Goal: Task Accomplishment & Management: Complete application form

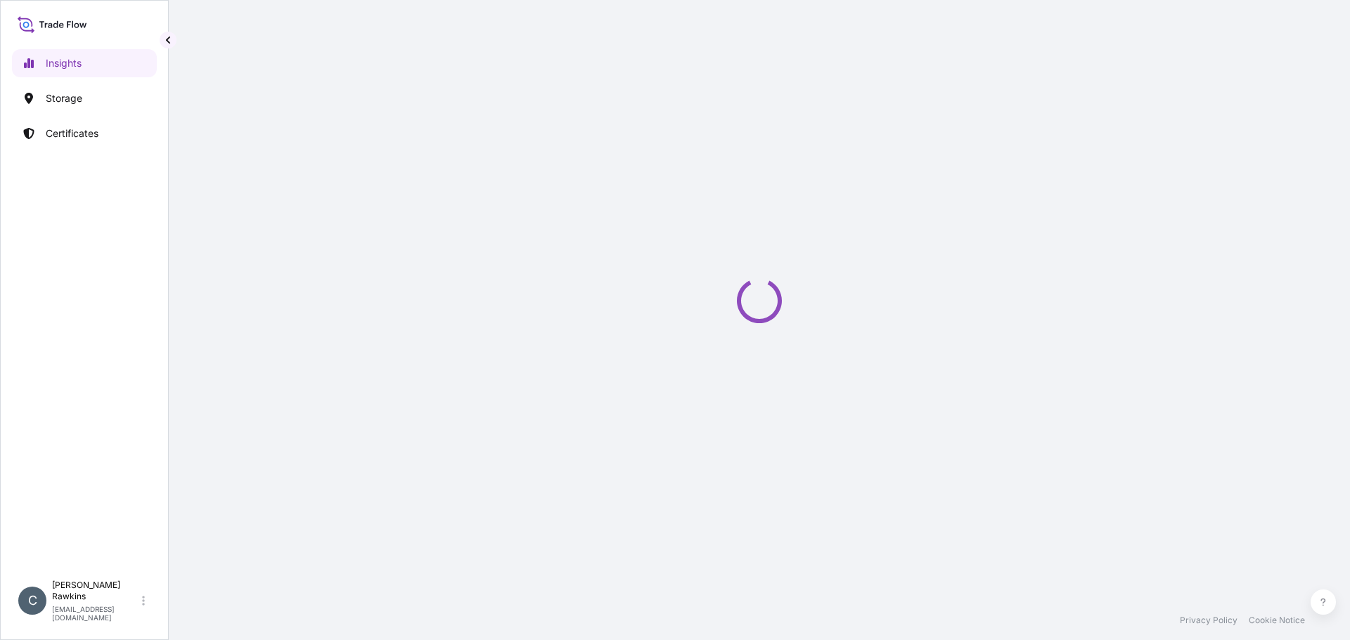
select select "2025"
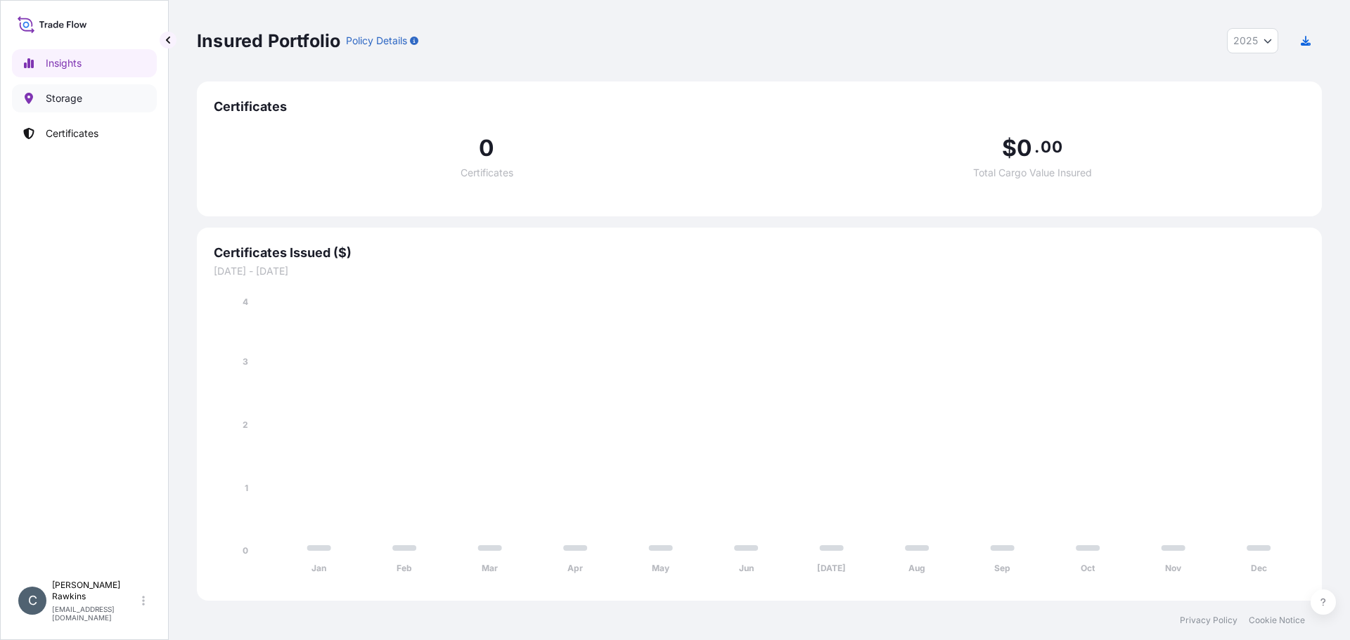
click at [75, 102] on p "Storage" at bounding box center [64, 98] width 37 height 14
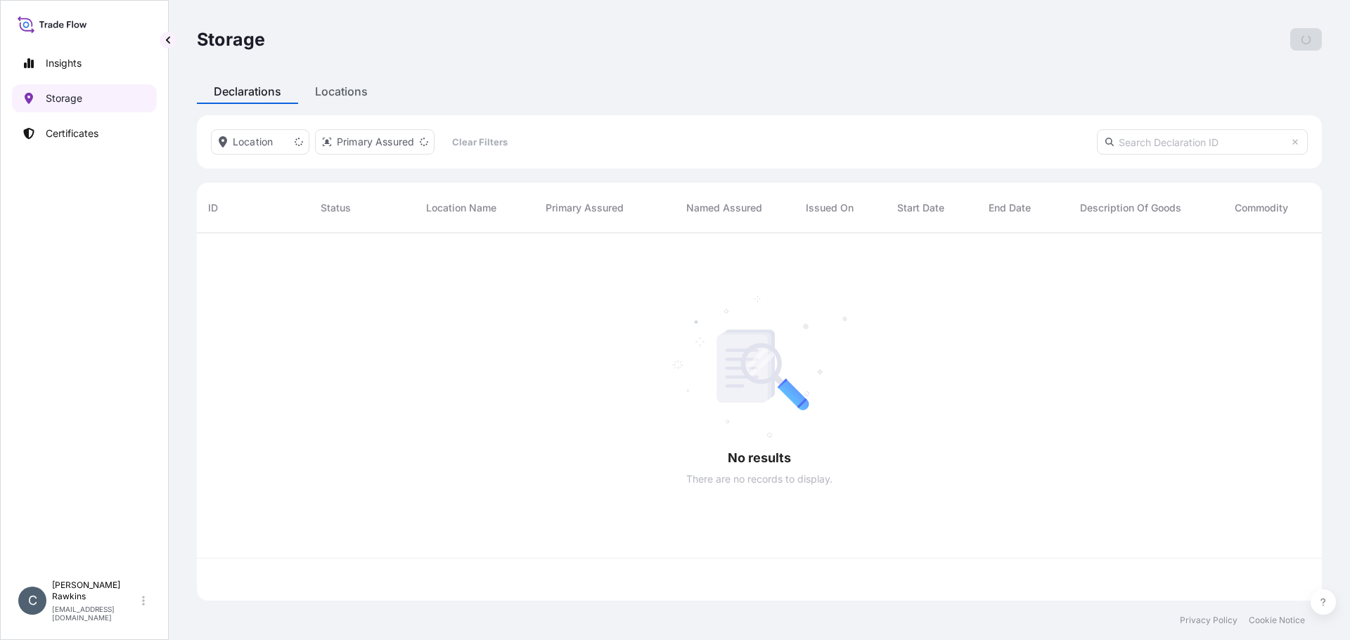
scroll to position [365, 1114]
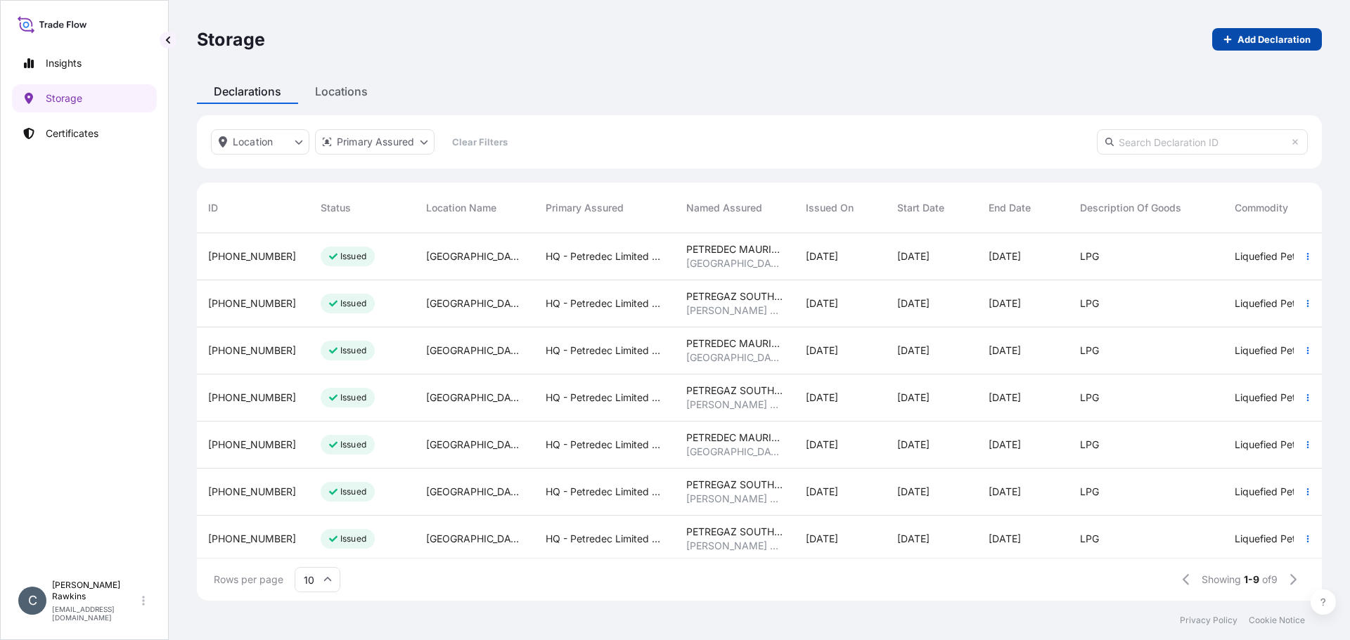
click at [1262, 29] on link "Add Declaration" at bounding box center [1267, 39] width 110 height 22
select select "USD"
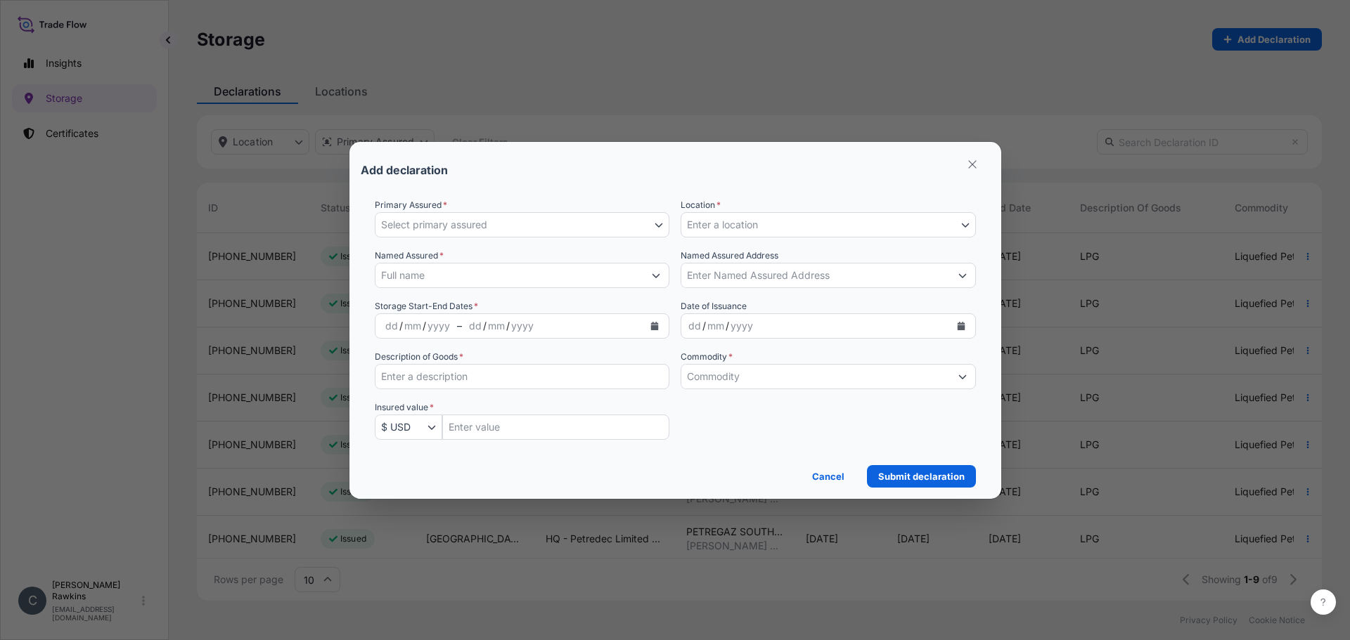
click at [503, 227] on button "Select primary assured" at bounding box center [522, 224] width 295 height 25
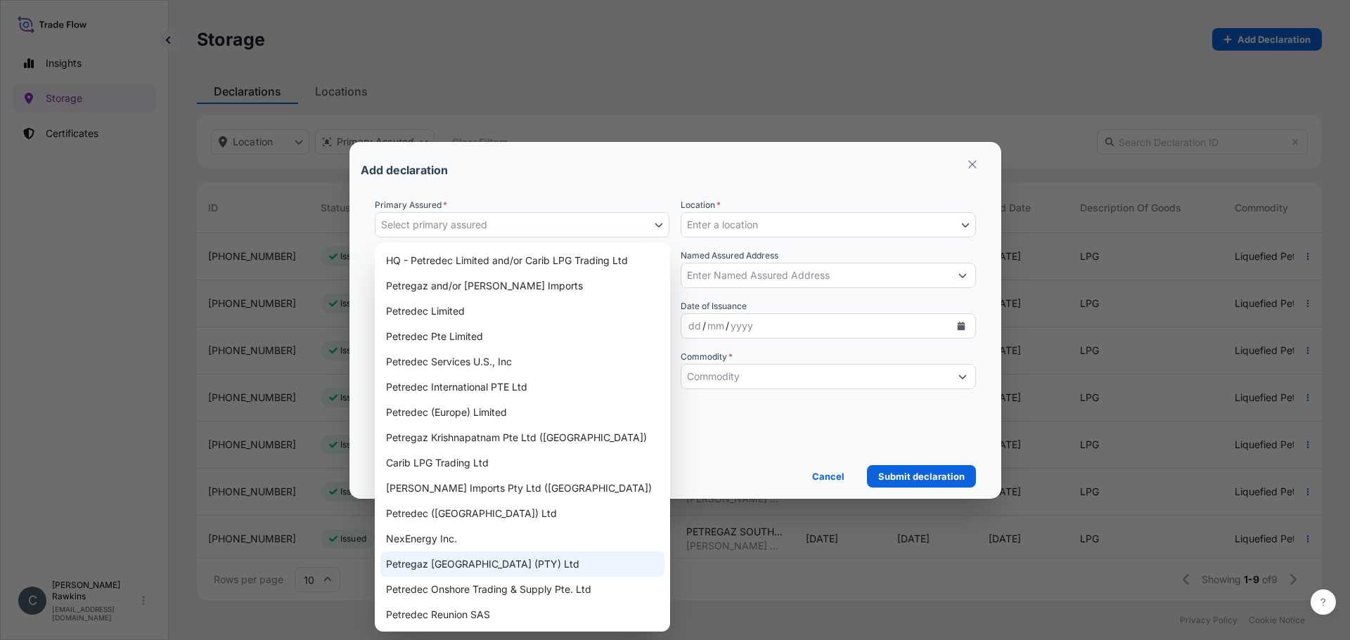
click at [486, 564] on div "Petregaz South Africa (PTY) Ltd" at bounding box center [522, 564] width 284 height 25
select select "31833"
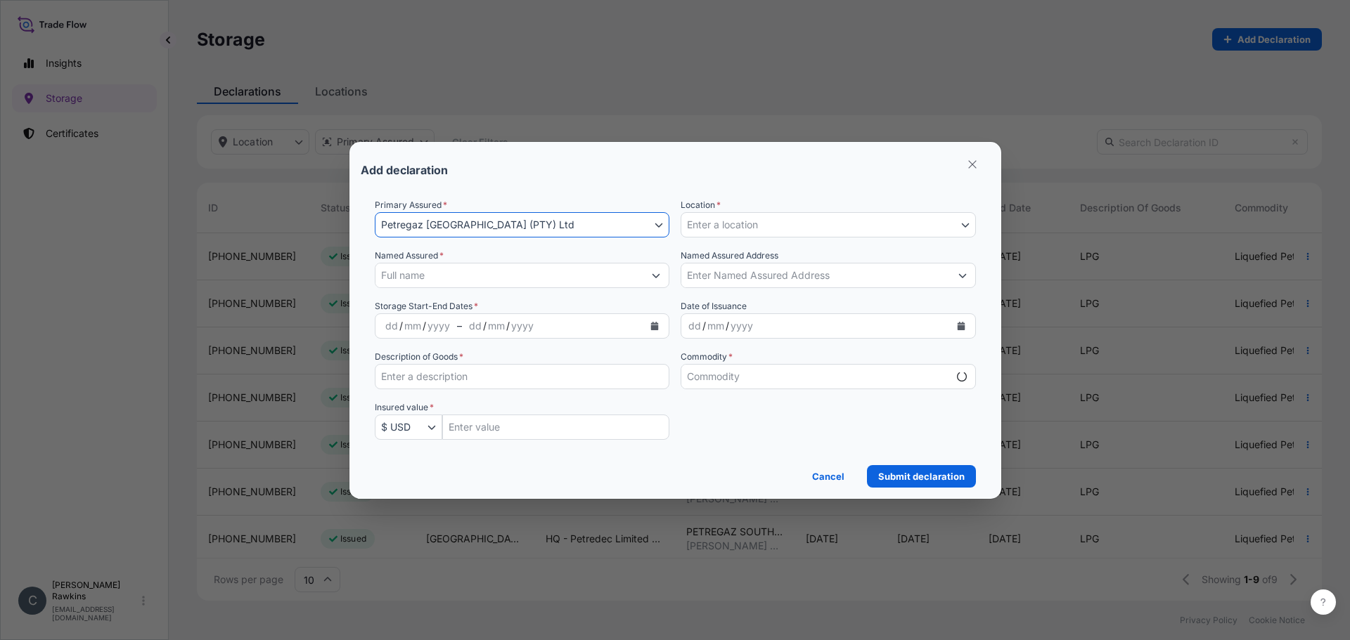
select select "mt"
click at [787, 229] on button "Enter a location" at bounding box center [827, 224] width 295 height 25
click at [789, 228] on button "Enter a location" at bounding box center [827, 224] width 295 height 25
click at [966, 228] on icon "Select Location" at bounding box center [965, 225] width 8 height 8
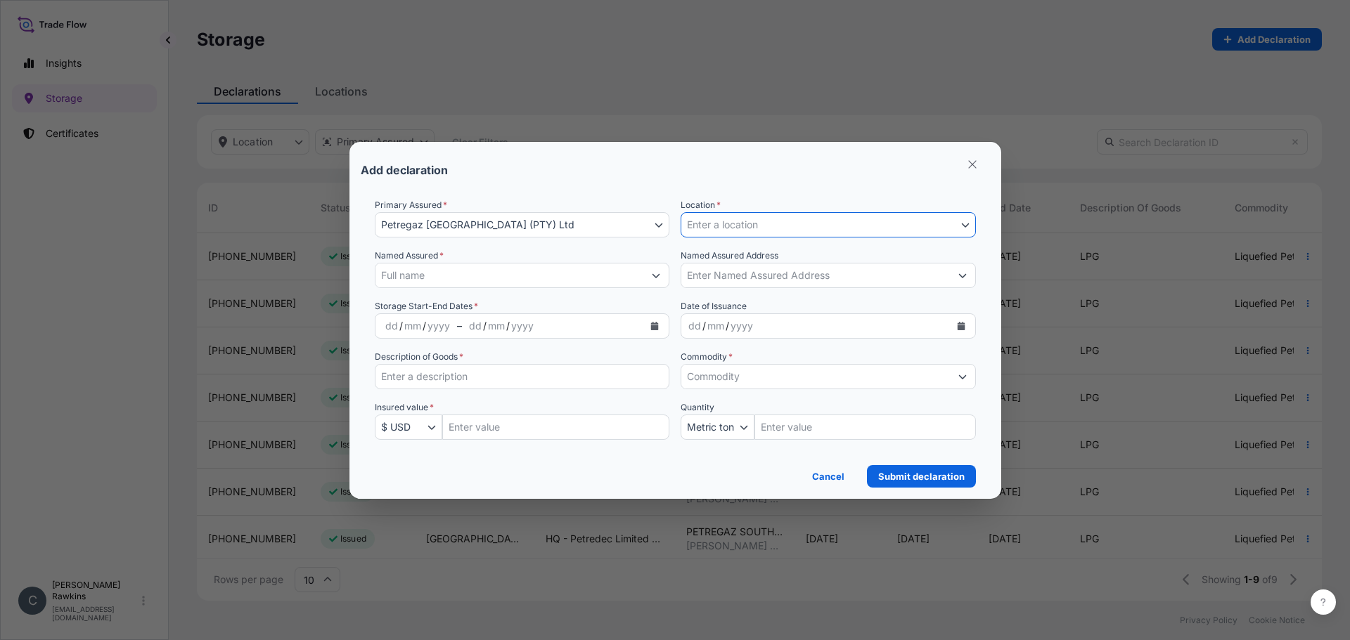
click at [499, 280] on input "Named Assured *" at bounding box center [509, 275] width 269 height 25
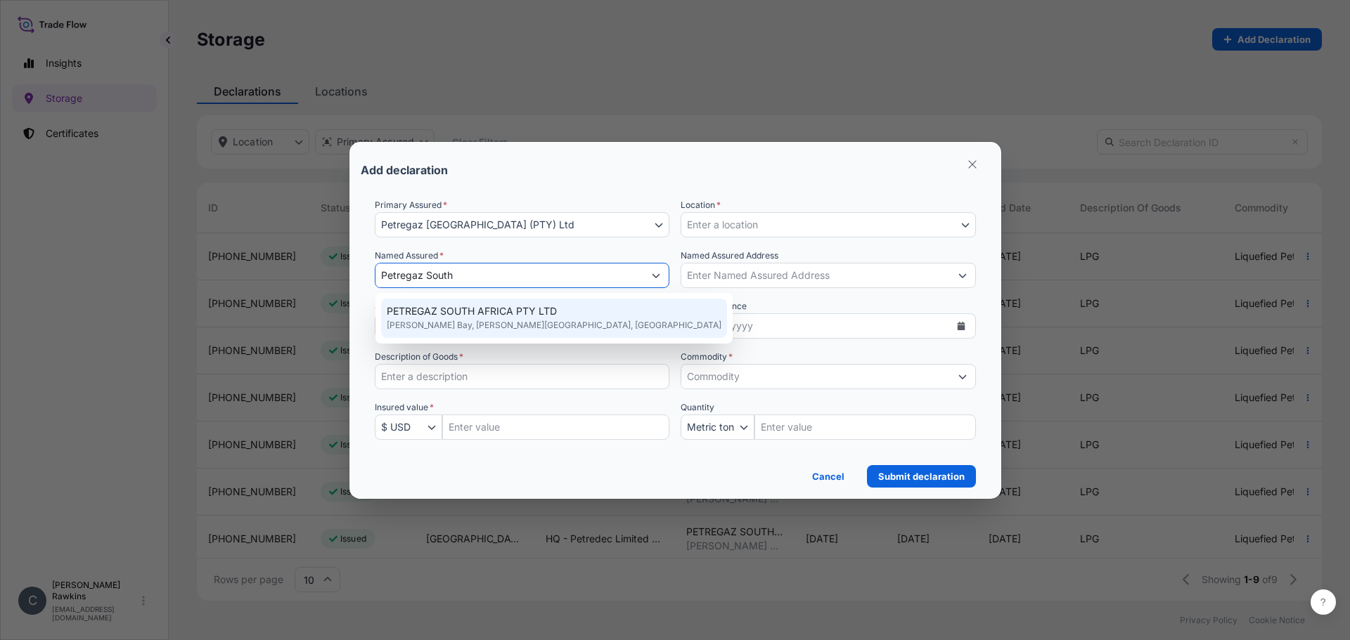
click at [492, 314] on span "PETREGAZ SOUTH AFRICA PTY LTD" at bounding box center [472, 311] width 170 height 14
type input "PETREGAZ SOUTH AFRICA PTY LTD"
type input "Richards Bay, South Africa"
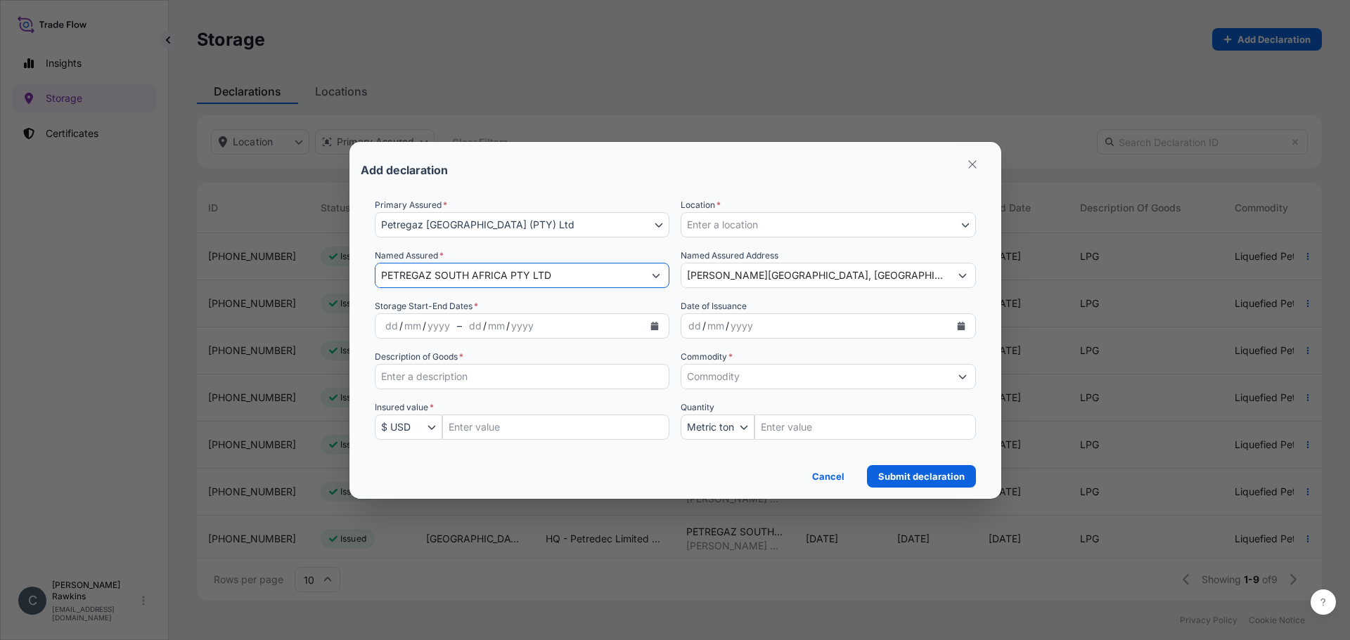
type input "PETREGAZ SOUTH AFRICA PTY LTD"
click at [732, 233] on button "Enter a location" at bounding box center [827, 224] width 295 height 25
click at [777, 196] on form "Primary Assured * Petregaz South Africa (PTY) Ltd HQ - Petredec Limited and/or …" at bounding box center [675, 337] width 629 height 301
click at [776, 225] on button "Enter a location" at bounding box center [827, 224] width 295 height 25
click at [951, 226] on button "Enter a location" at bounding box center [827, 224] width 295 height 25
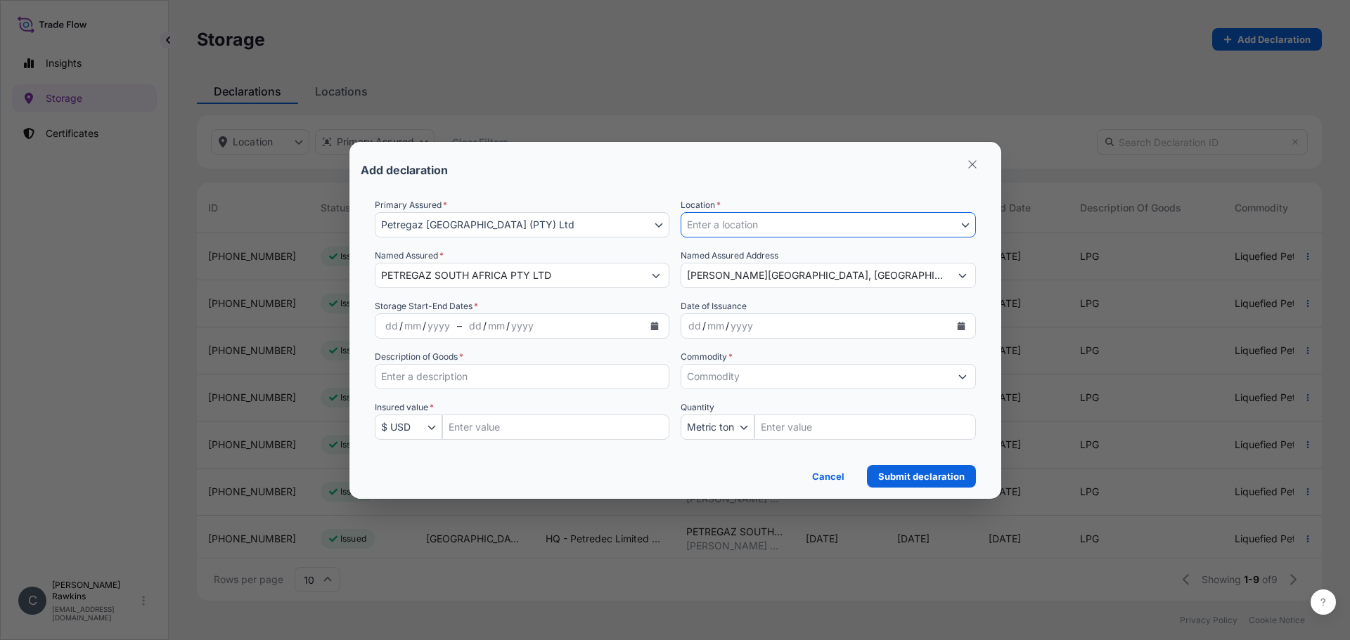
click at [967, 221] on icon "Select Location" at bounding box center [965, 225] width 8 height 8
click at [389, 326] on div "dd" at bounding box center [391, 326] width 15 height 17
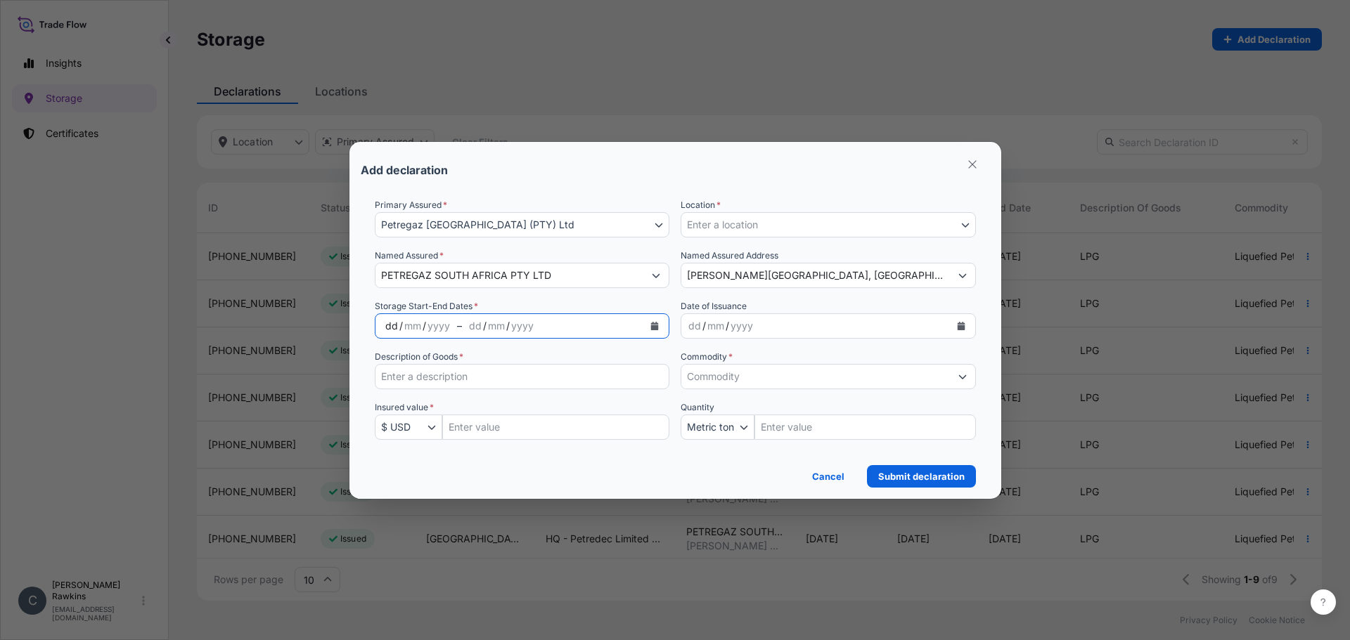
click at [389, 326] on div "dd" at bounding box center [391, 326] width 15 height 17
click at [649, 328] on button "Calendar" at bounding box center [654, 326] width 22 height 22
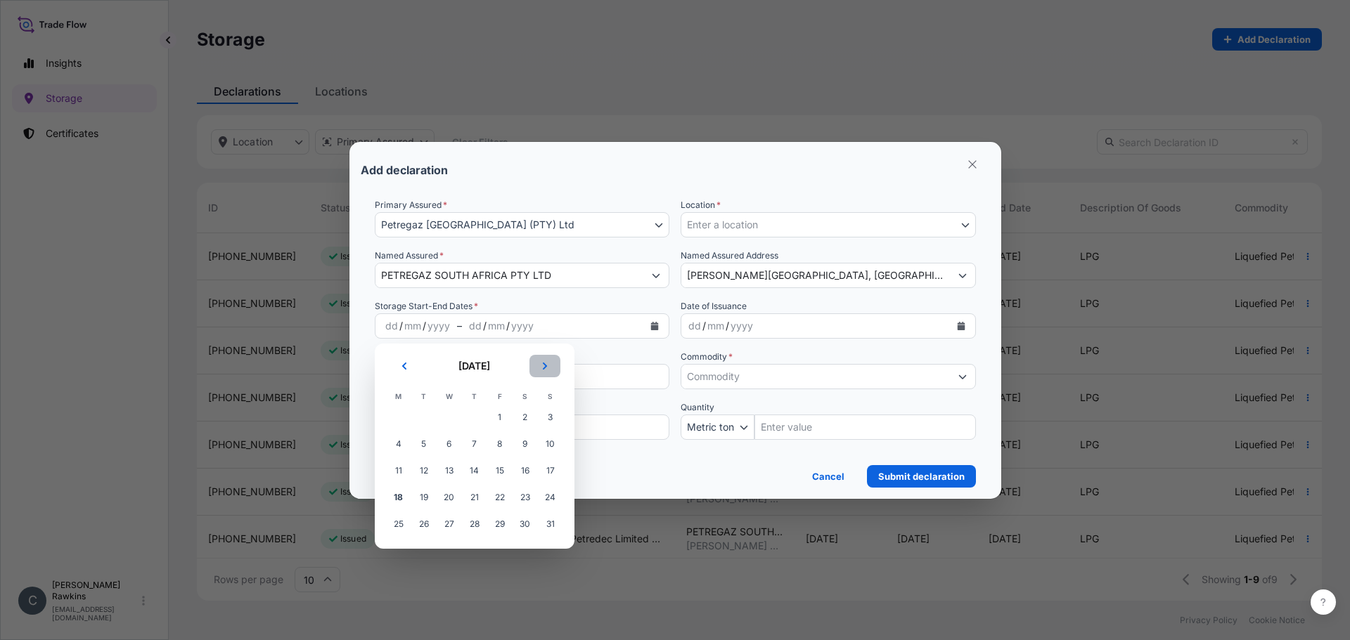
click at [545, 370] on button "Next" at bounding box center [544, 366] width 31 height 22
click at [396, 422] on span "1" at bounding box center [398, 417] width 25 height 25
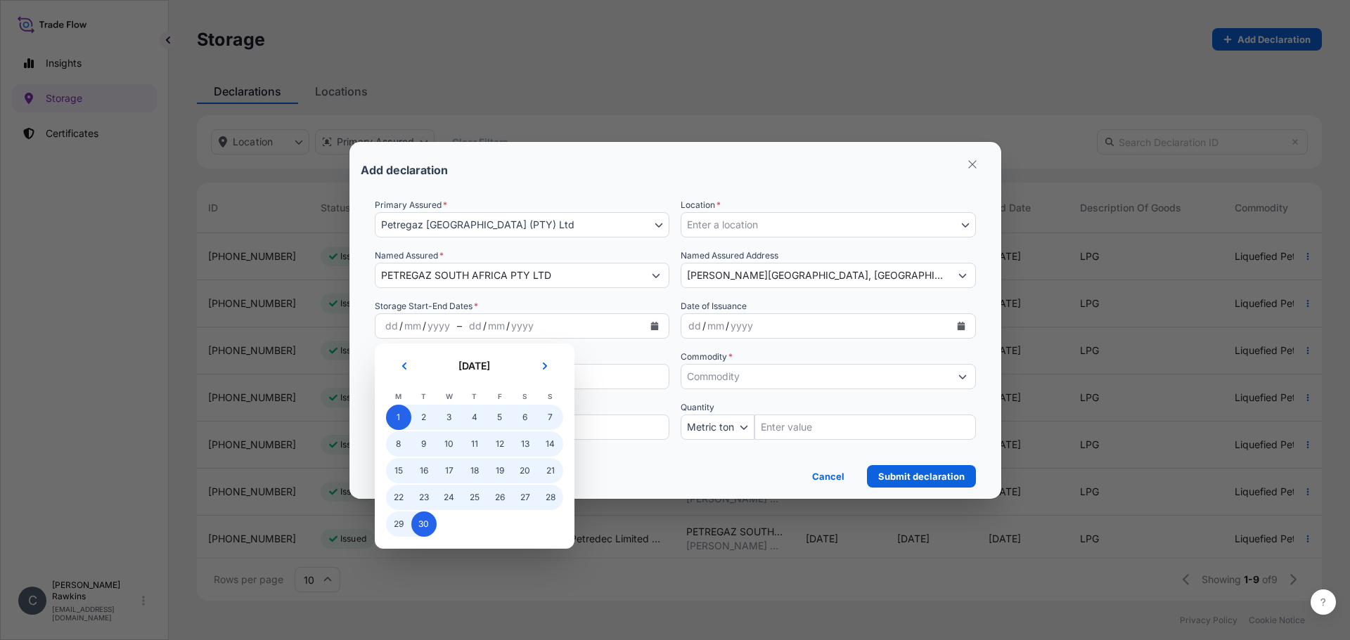
click at [426, 524] on span "30" at bounding box center [423, 524] width 25 height 25
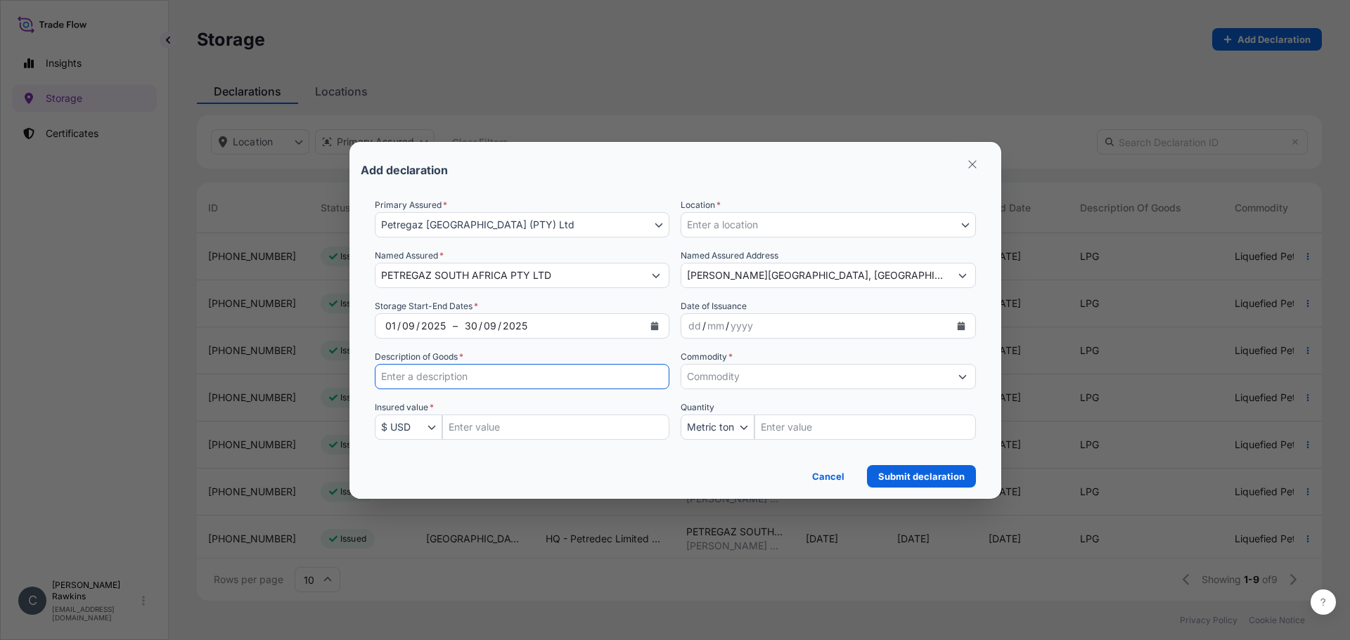
click at [474, 381] on input "Description of Goods *" at bounding box center [522, 376] width 295 height 25
type input "LPG"
click at [716, 375] on input "Commodity *" at bounding box center [815, 376] width 269 height 25
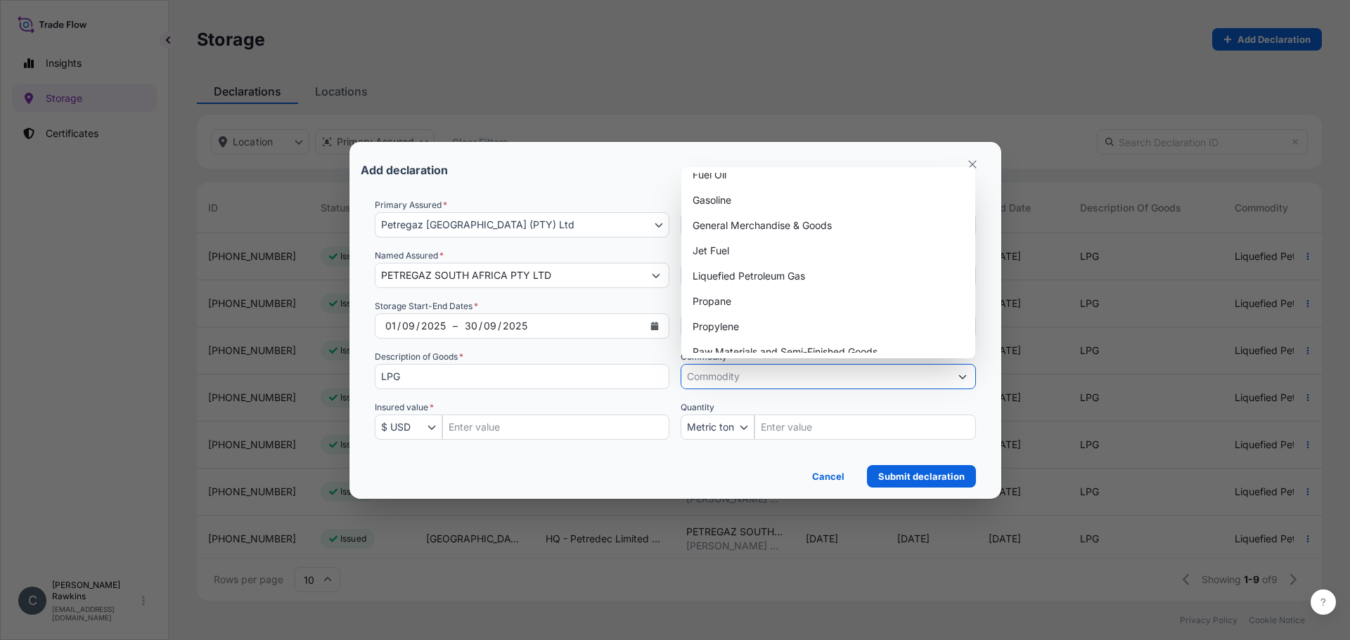
scroll to position [141, 0]
click at [729, 279] on div "Liquefied Petroleum Gas" at bounding box center [828, 272] width 283 height 25
type input "Liquefied Petroleum Gas"
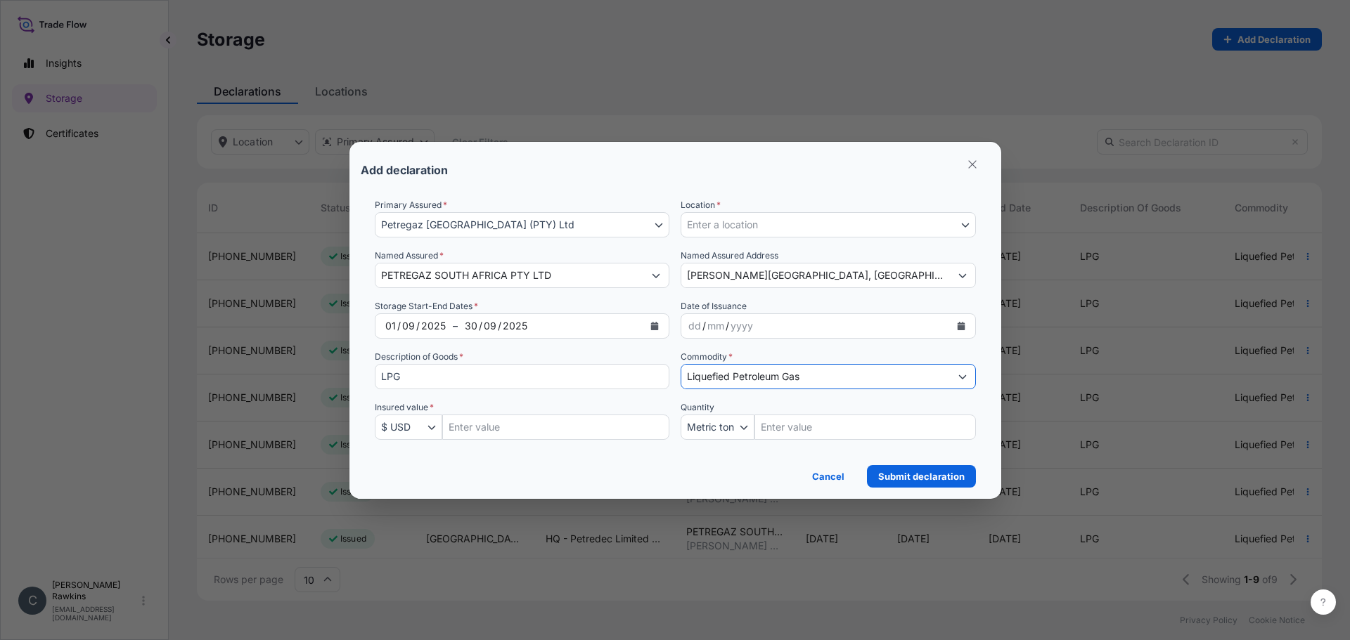
click at [503, 427] on input "Insured Value Amount" at bounding box center [556, 427] width 228 height 25
type input "30000000"
click at [875, 466] on button "Submit declaration" at bounding box center [921, 476] width 109 height 22
click at [727, 221] on span "Enter a location" at bounding box center [722, 225] width 71 height 14
click at [752, 221] on span "Enter a location" at bounding box center [722, 225] width 71 height 14
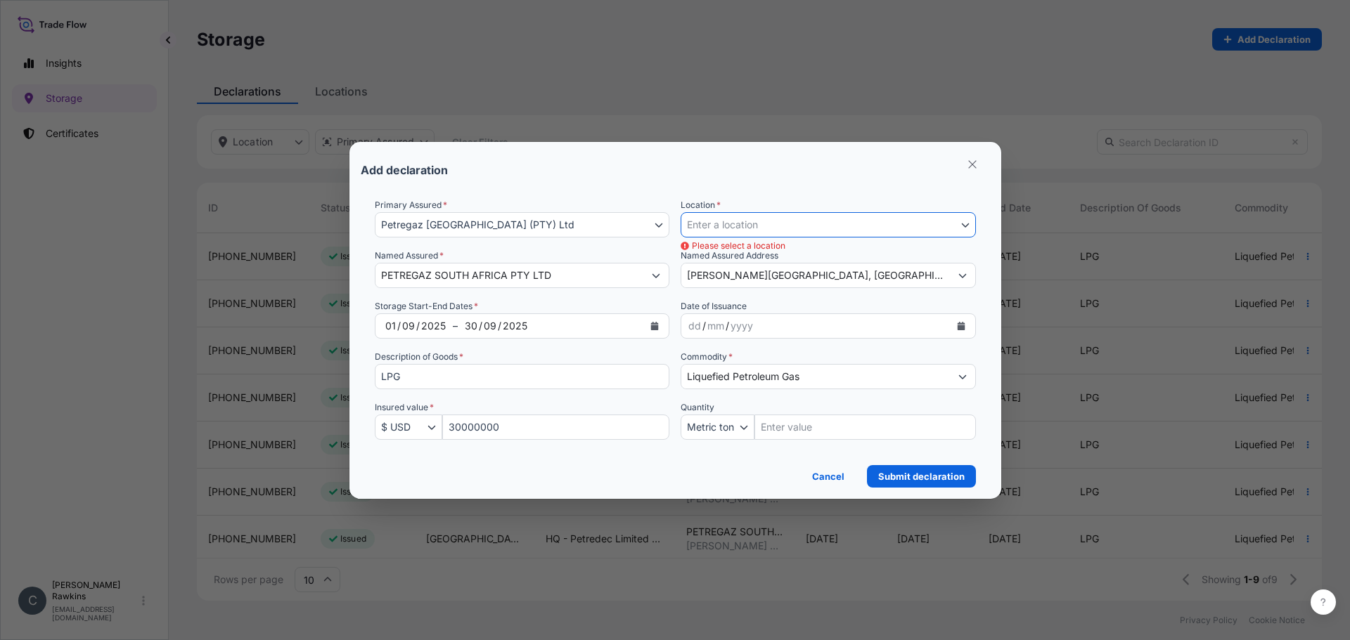
click at [880, 231] on button "Enter a location" at bounding box center [827, 224] width 295 height 25
click at [962, 226] on icon "Select Location" at bounding box center [965, 225] width 8 height 8
click at [970, 224] on button "Enter a location" at bounding box center [827, 224] width 295 height 25
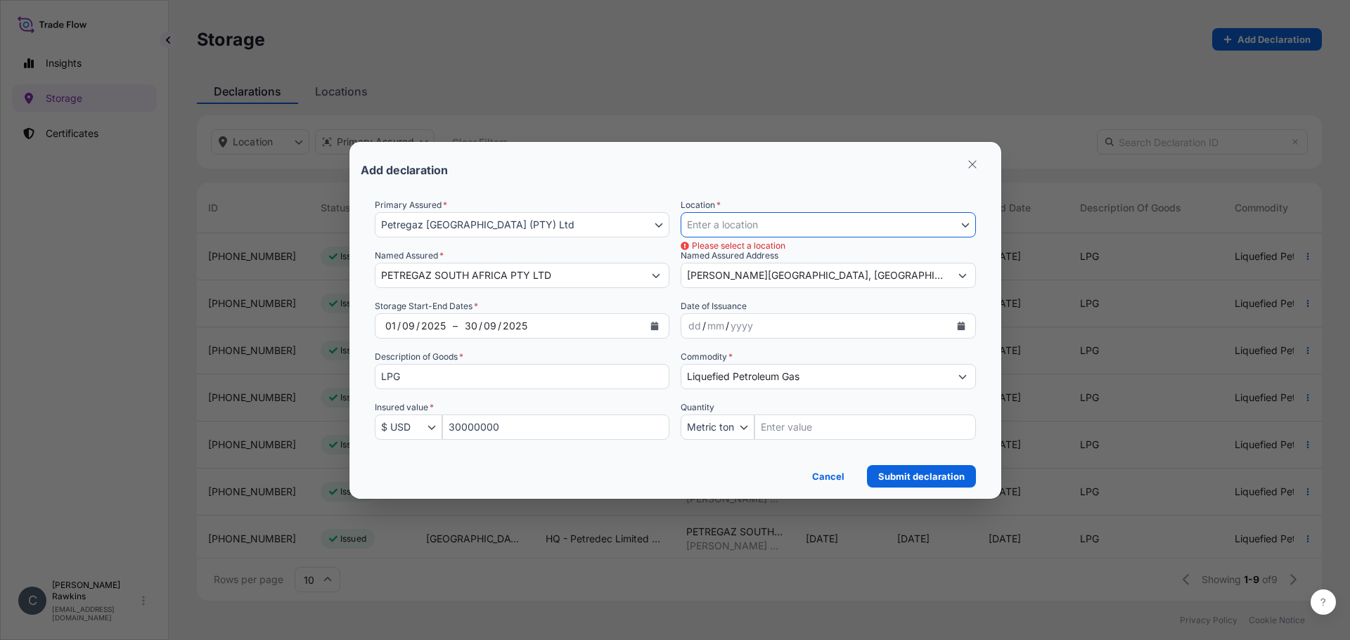
click at [970, 224] on button "Enter a location" at bounding box center [827, 224] width 295 height 25
click at [961, 224] on icon "Select Location" at bounding box center [965, 225] width 8 height 8
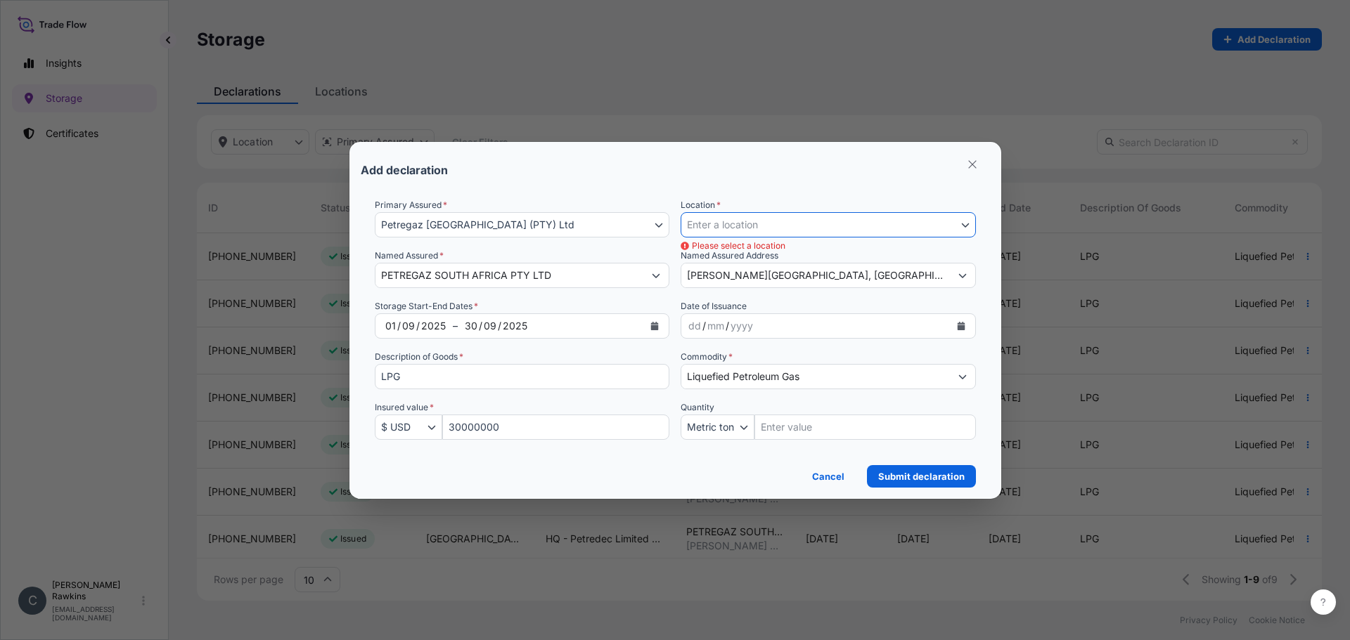
click at [961, 224] on icon "Select Location" at bounding box center [965, 225] width 8 height 8
click at [959, 226] on button "Enter a location" at bounding box center [827, 224] width 295 height 25
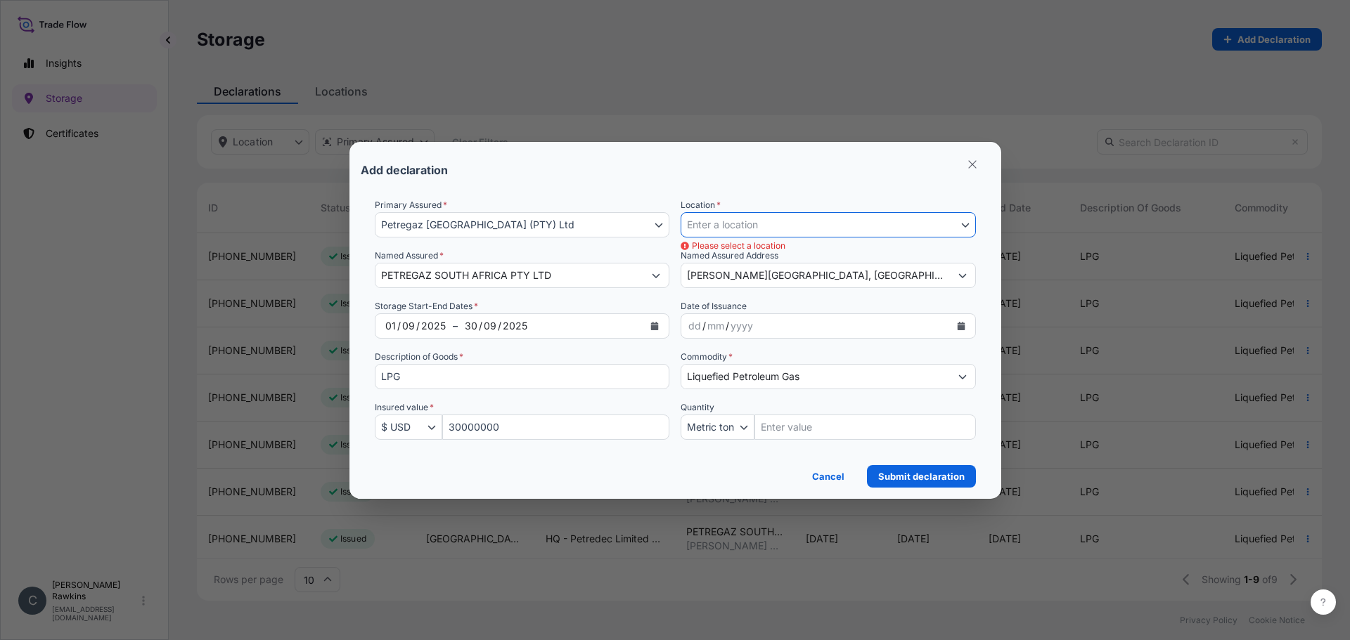
click at [959, 226] on button "Enter a location" at bounding box center [827, 224] width 295 height 25
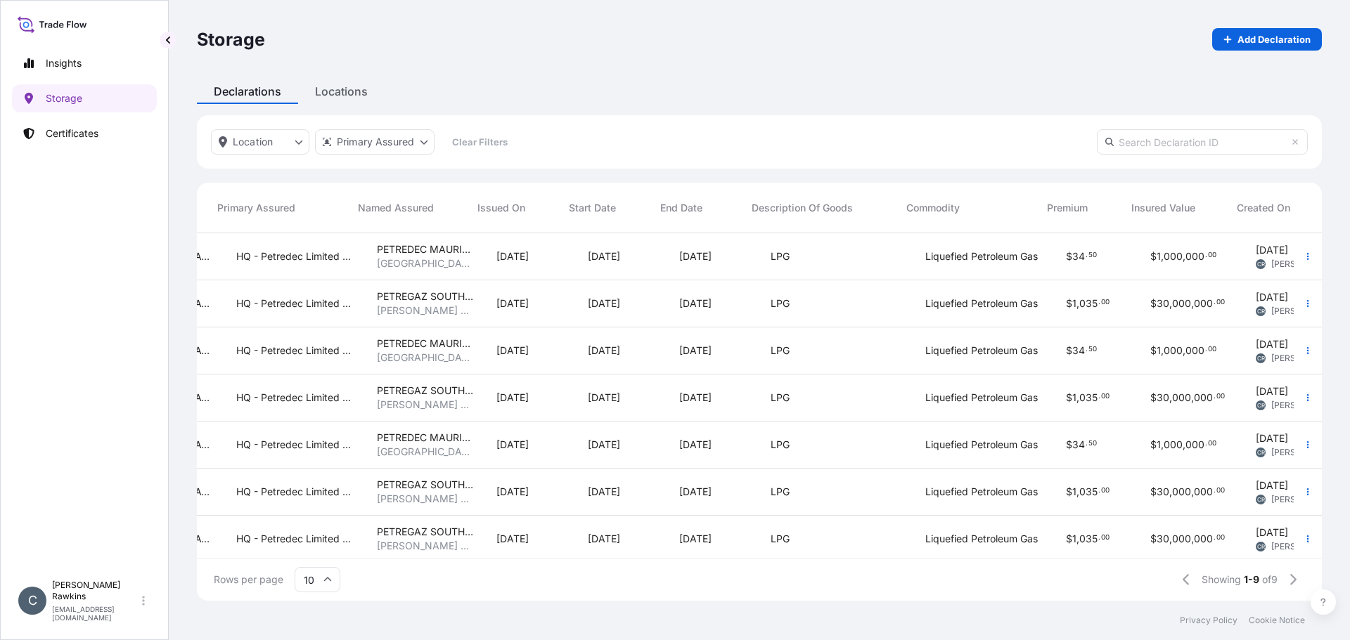
scroll to position [0, 332]
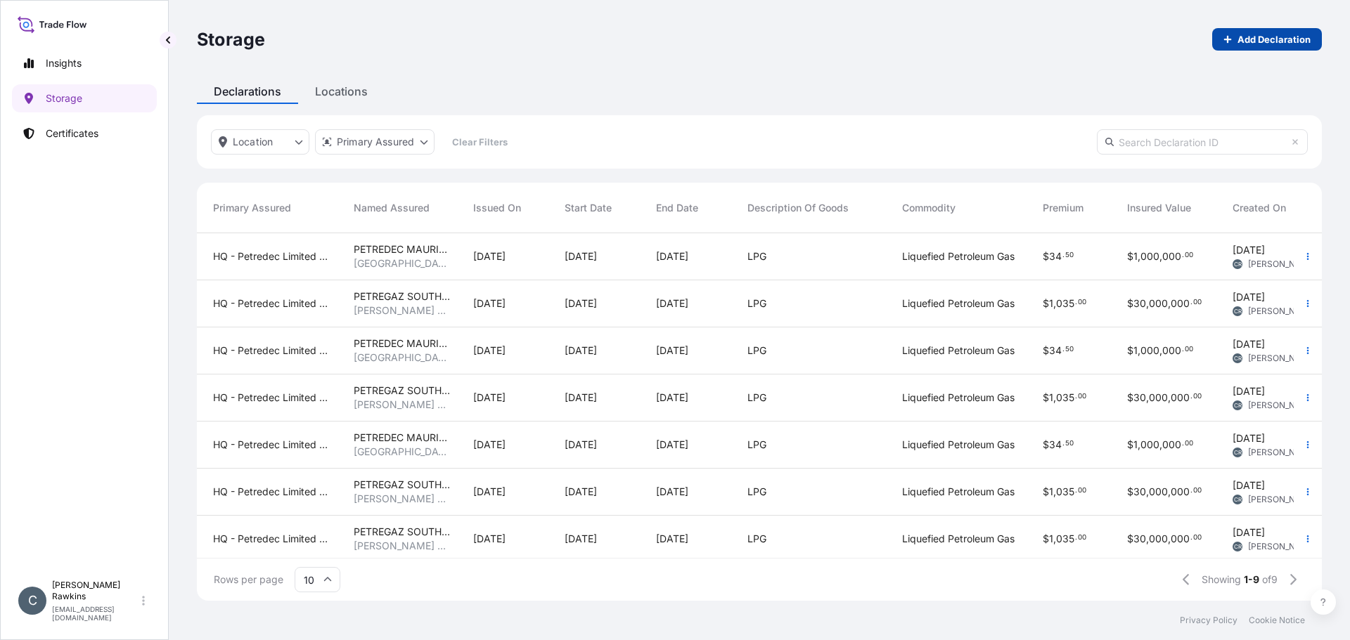
click at [1260, 39] on p "Add Declaration" at bounding box center [1273, 39] width 73 height 14
select select "USD"
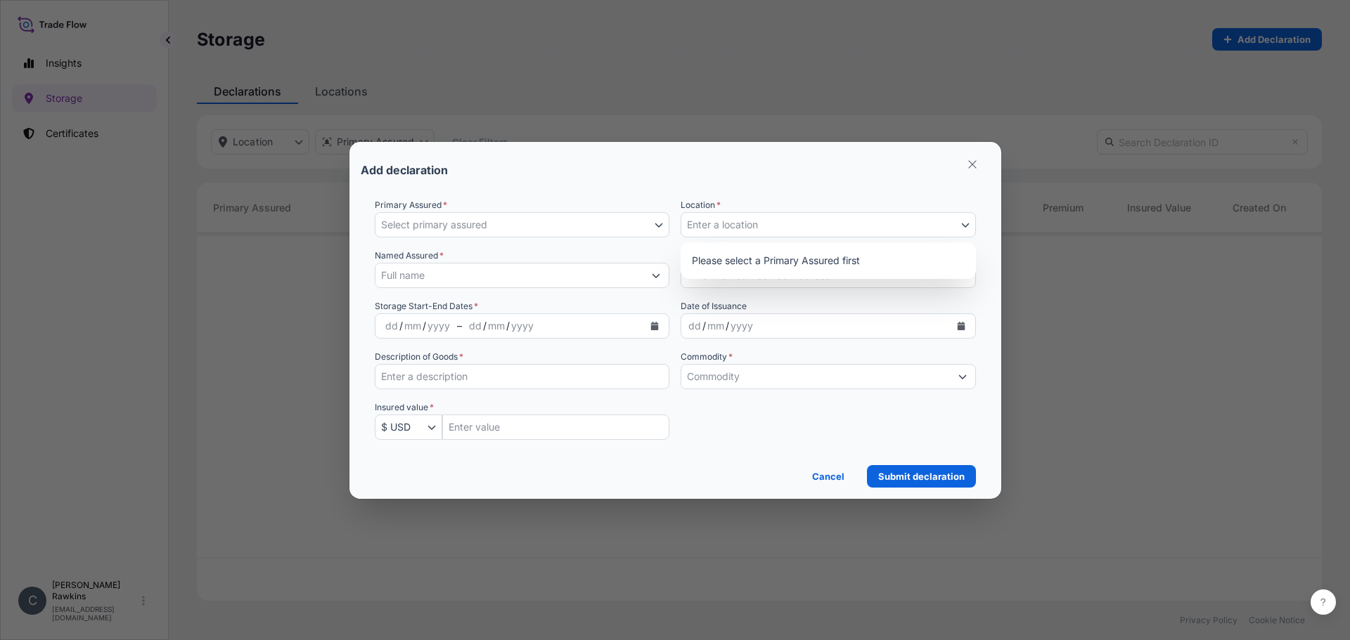
click at [730, 234] on button "Enter a location" at bounding box center [827, 224] width 295 height 25
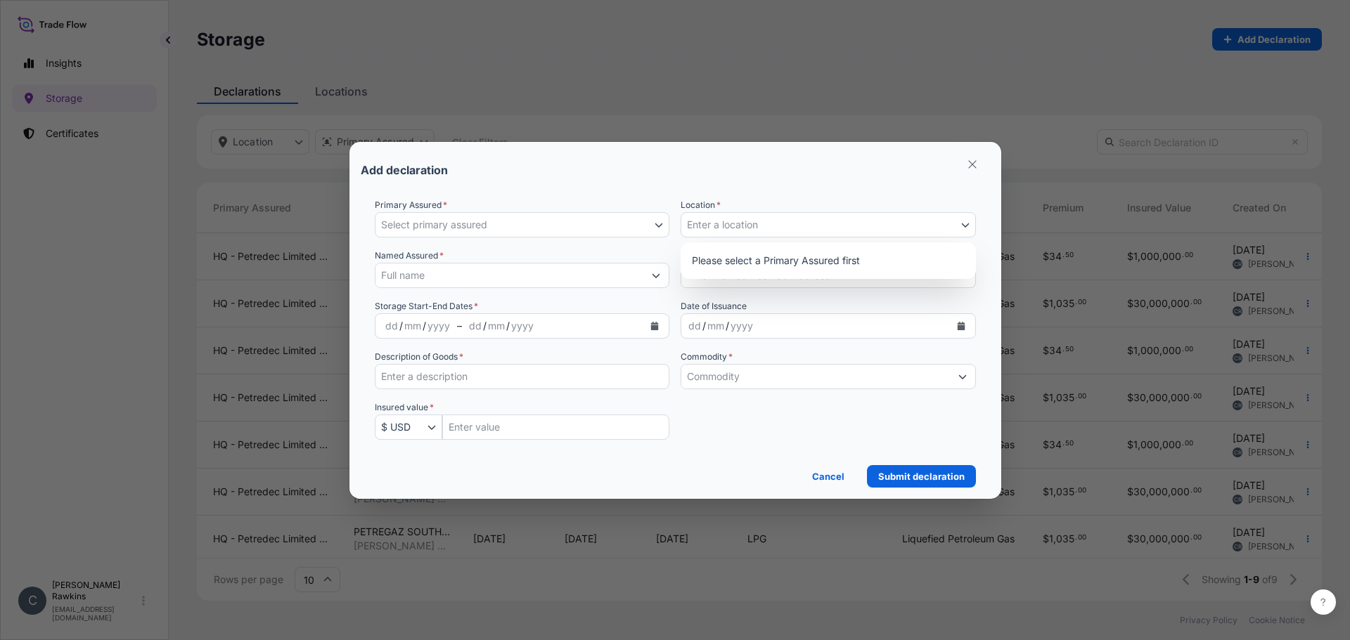
click at [552, 233] on button "Select primary assured" at bounding box center [522, 224] width 295 height 25
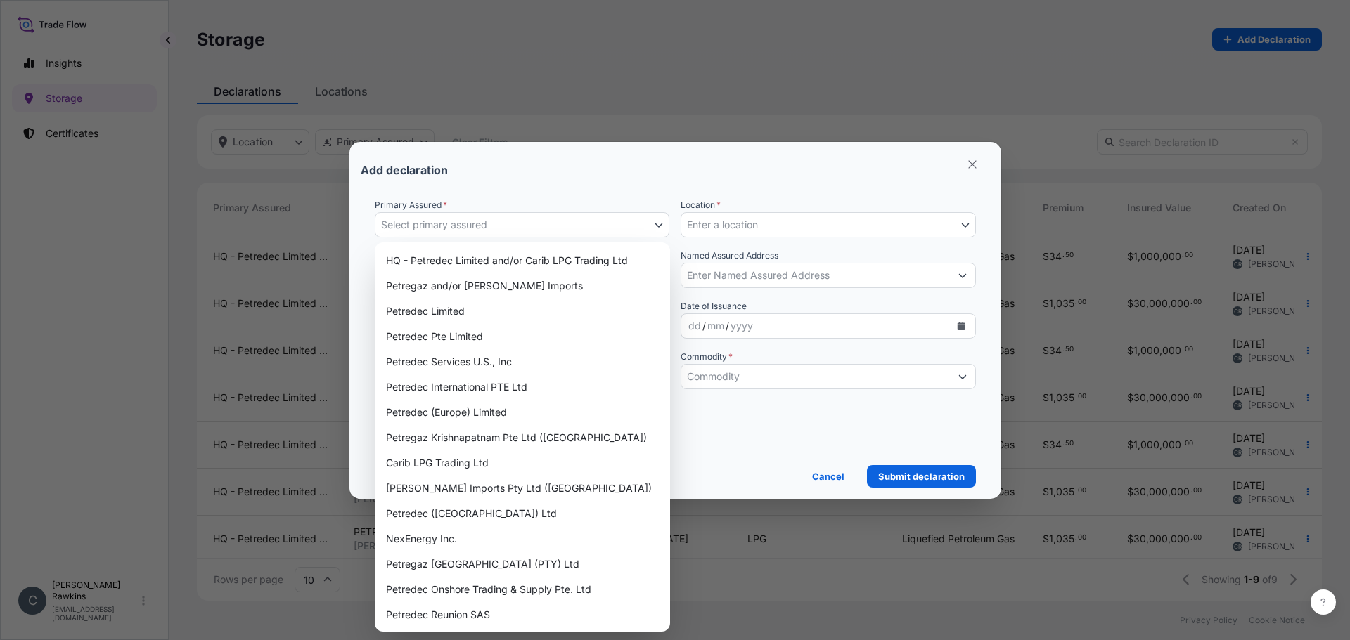
click at [549, 228] on button "Select primary assured" at bounding box center [522, 224] width 295 height 25
click at [474, 564] on div "Petregaz South Africa (PTY) Ltd" at bounding box center [522, 564] width 284 height 25
select select "31833"
select select "mt"
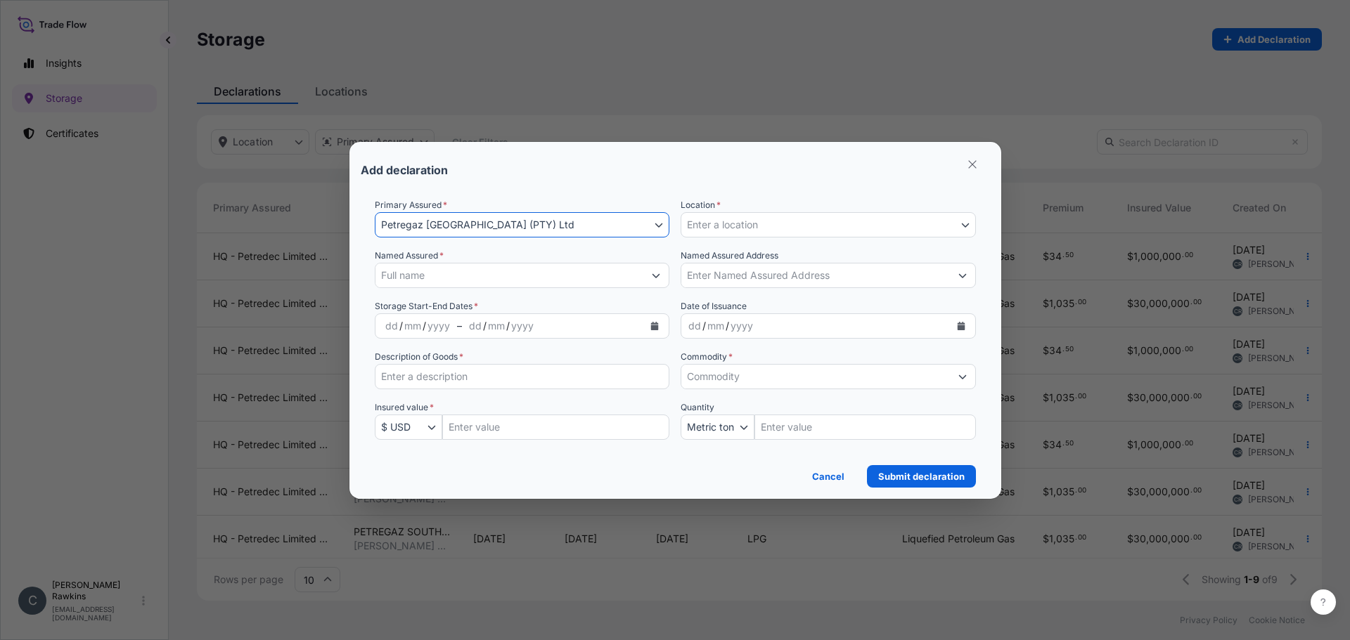
click at [808, 228] on button "Enter a location" at bounding box center [827, 224] width 295 height 25
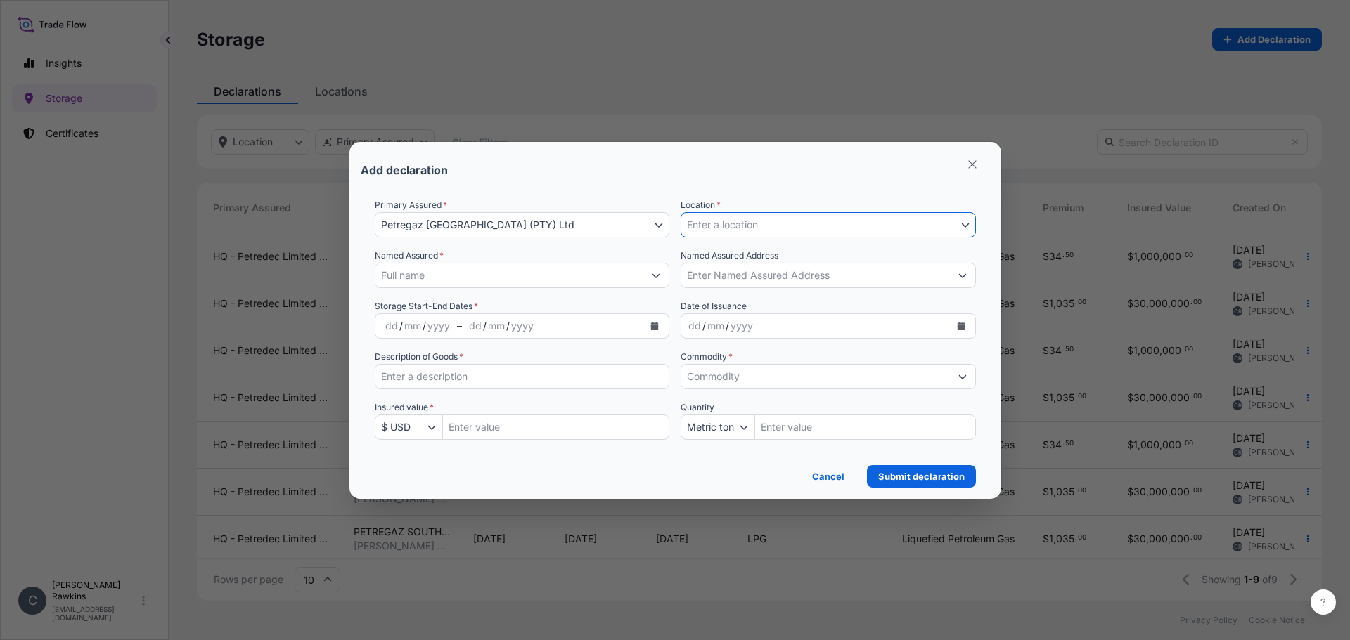
click at [808, 228] on button "Enter a location" at bounding box center [827, 224] width 295 height 25
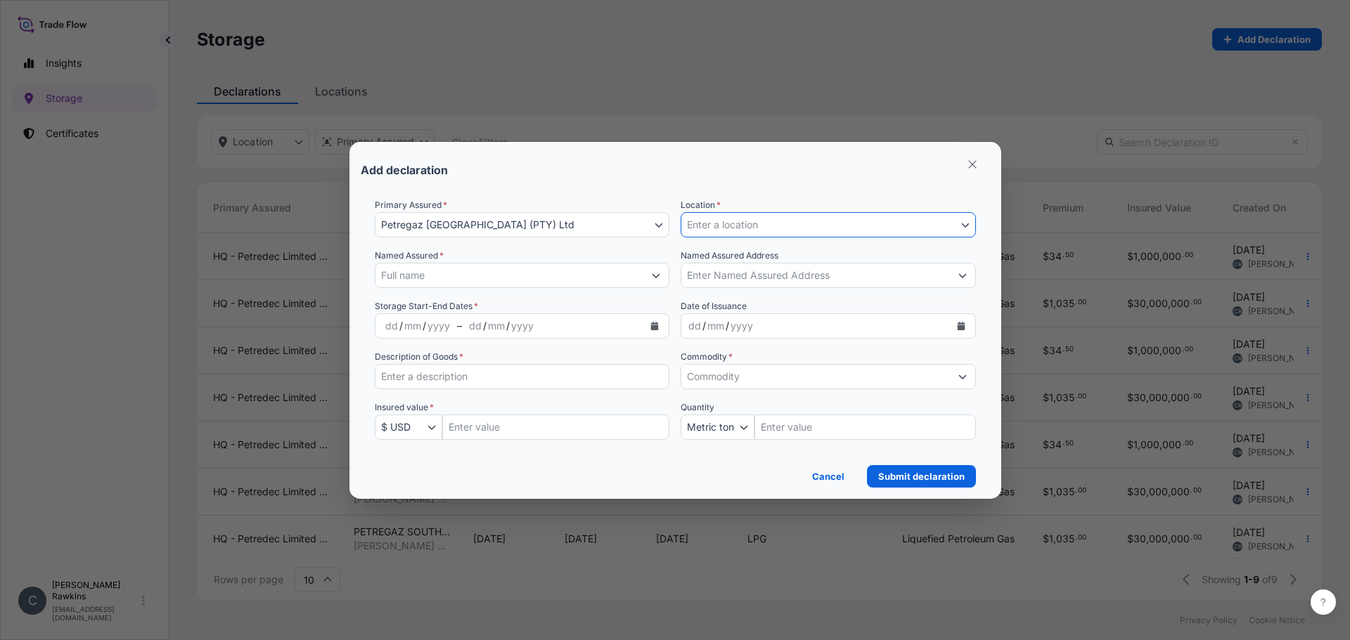
click at [808, 228] on button "Enter a location" at bounding box center [827, 224] width 295 height 25
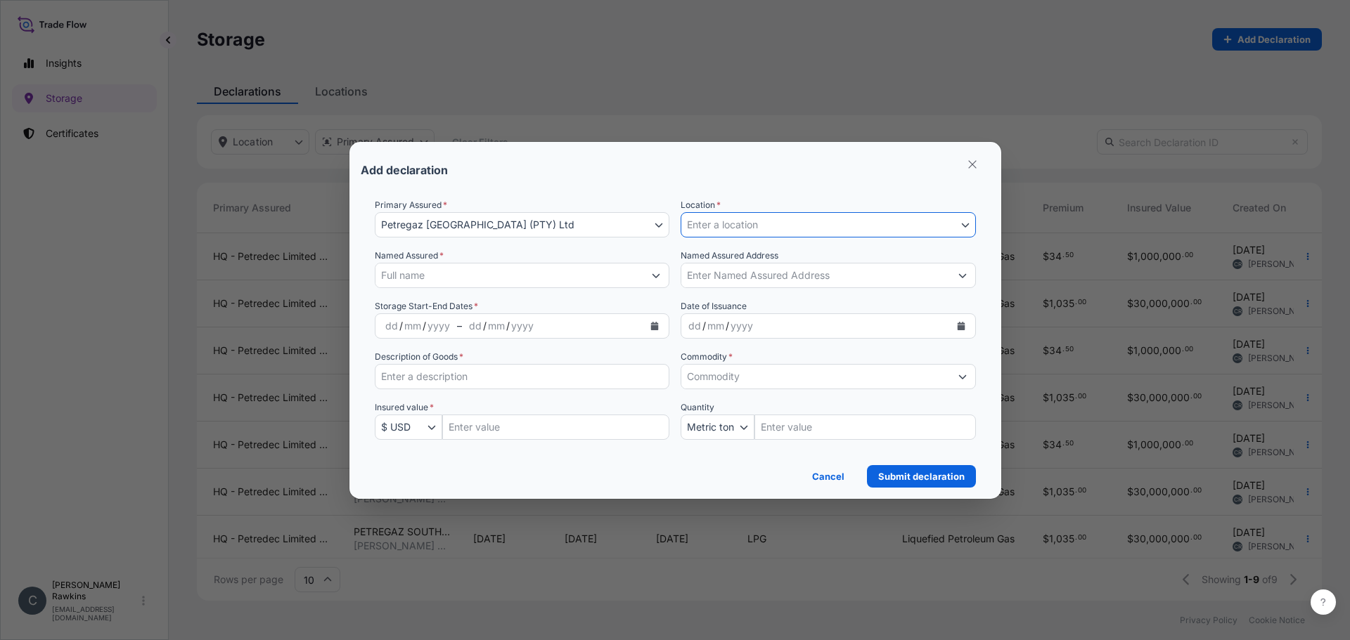
click at [808, 228] on button "Enter a location" at bounding box center [827, 224] width 295 height 25
click at [962, 227] on icon "Select Location" at bounding box center [965, 225] width 8 height 8
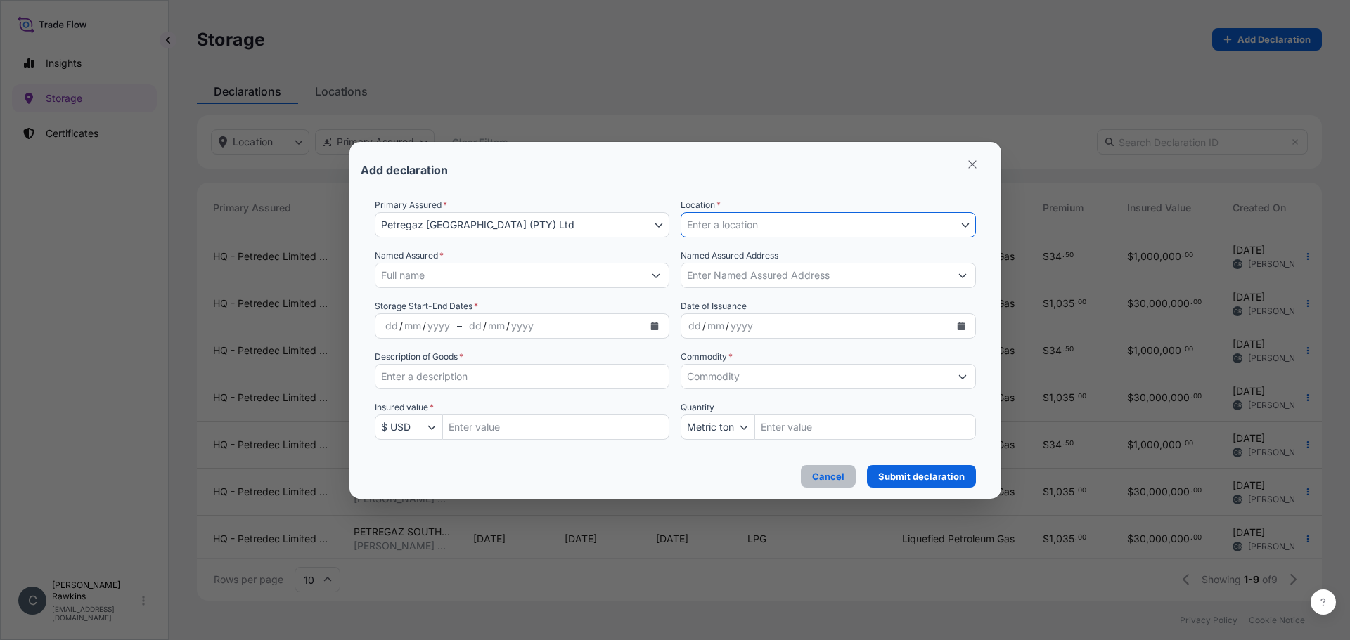
click at [829, 482] on p "Cancel" at bounding box center [828, 477] width 32 height 14
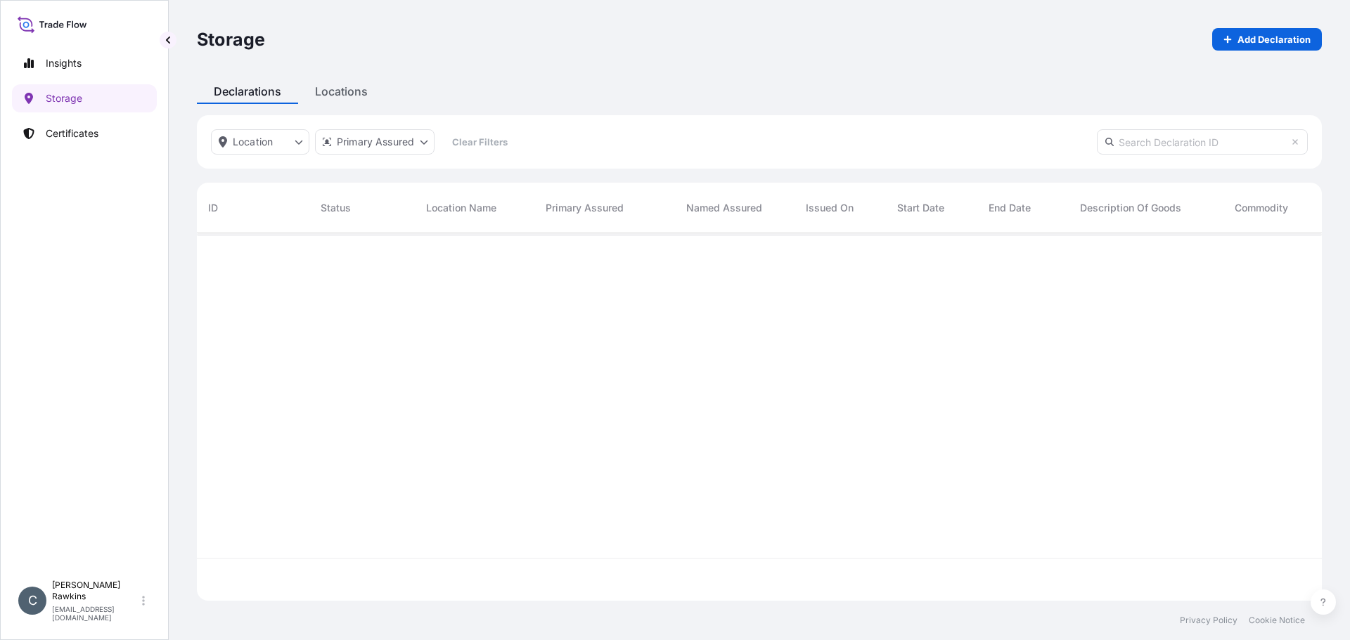
scroll to position [365, 1114]
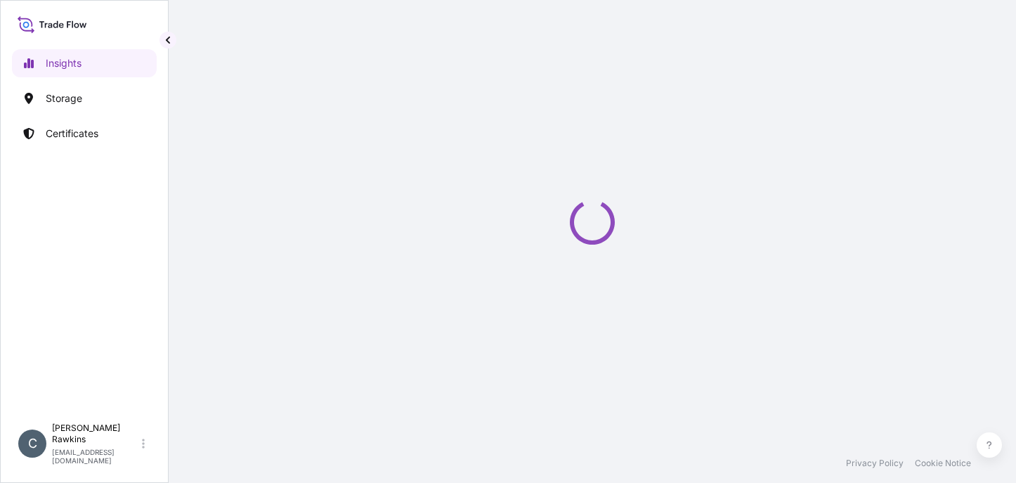
select select "2025"
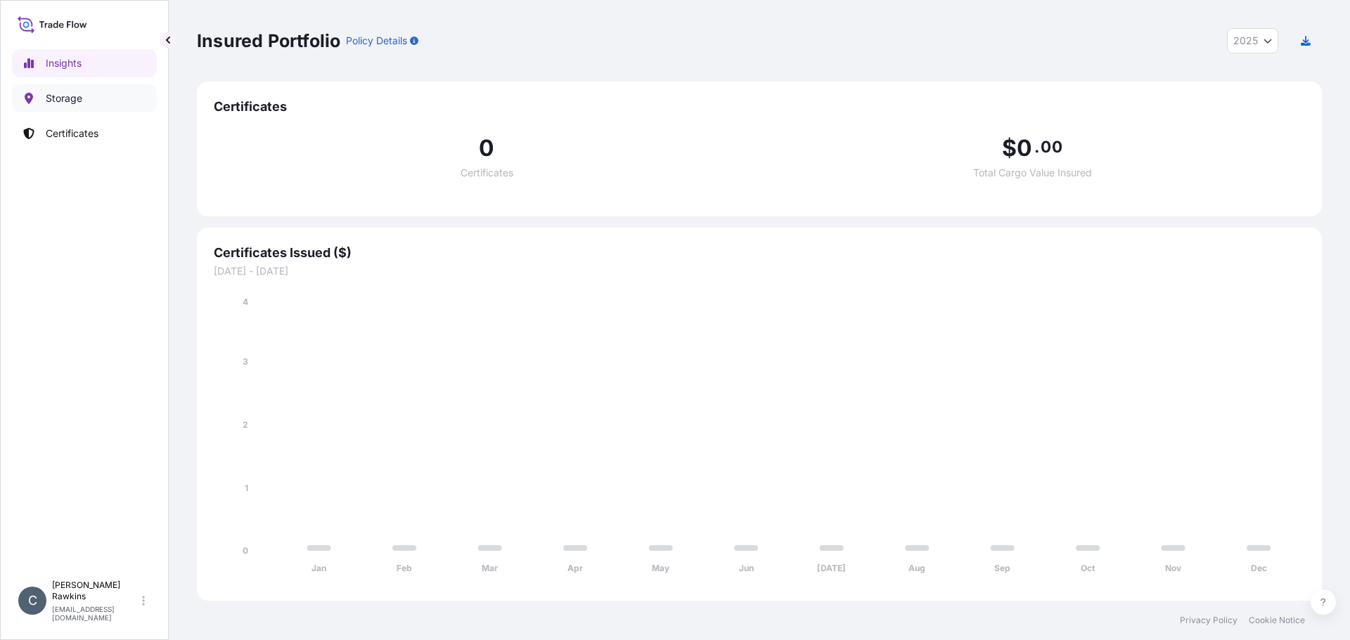
click at [70, 96] on p "Storage" at bounding box center [64, 98] width 37 height 14
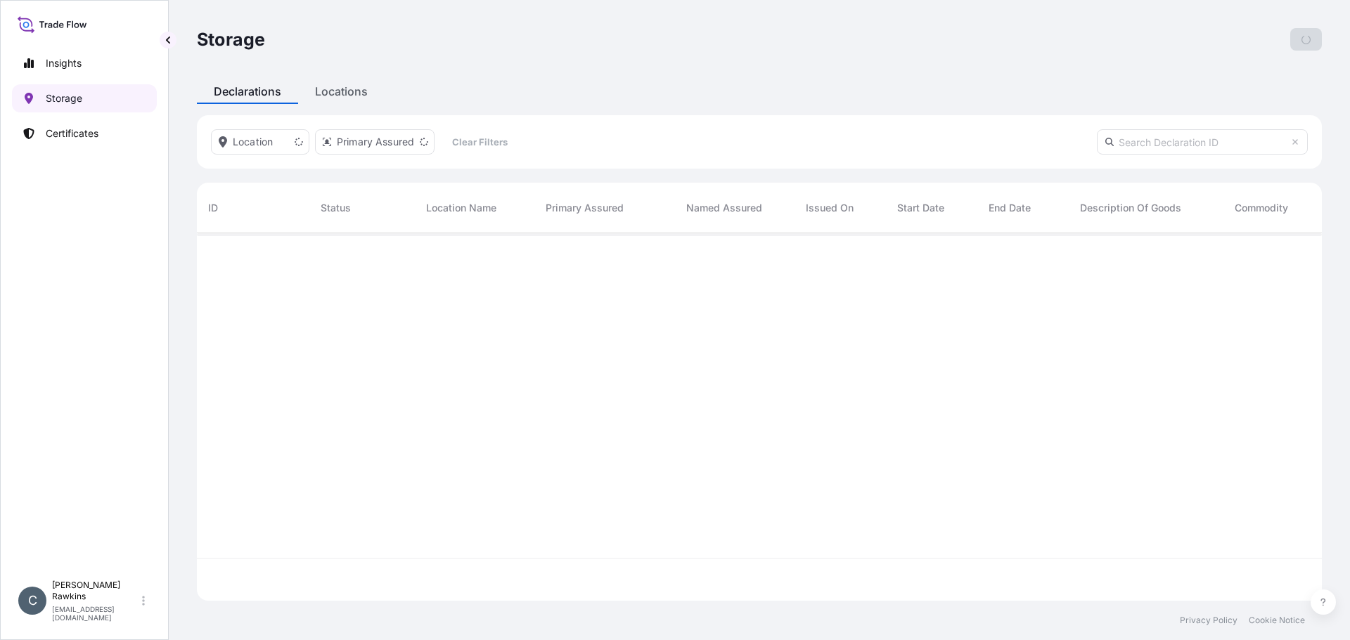
scroll to position [365, 1114]
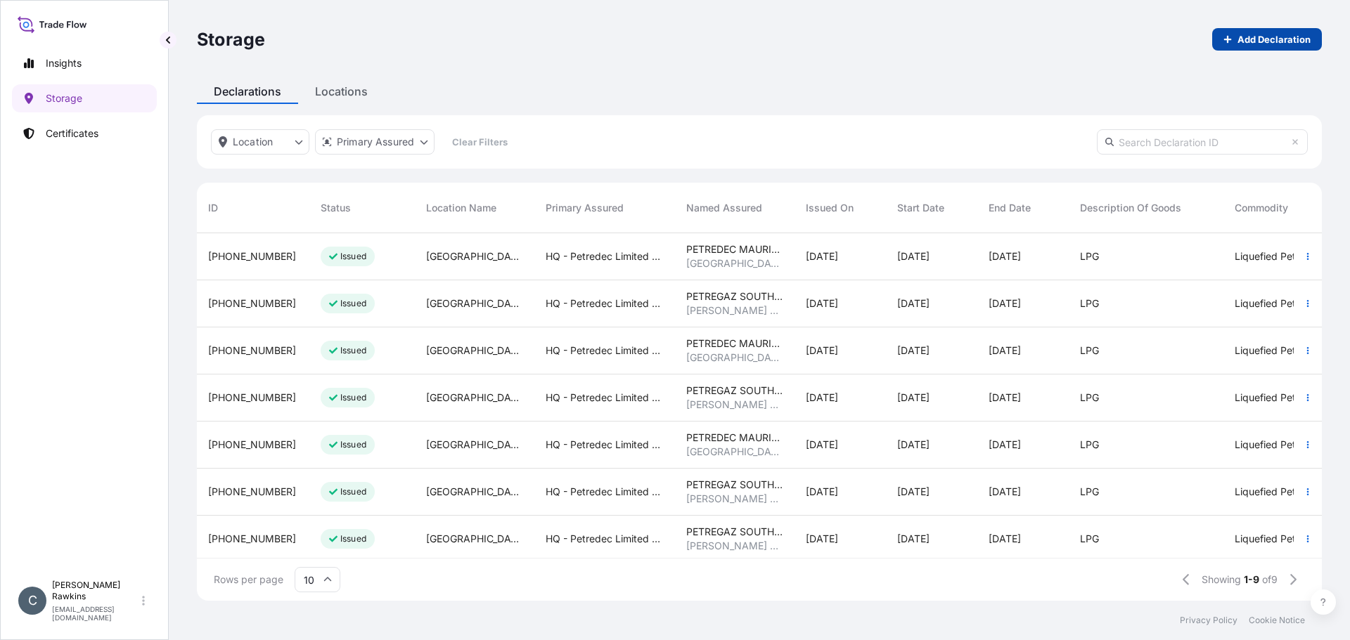
click at [1016, 35] on p "Add Declaration" at bounding box center [1273, 39] width 73 height 14
select select "USD"
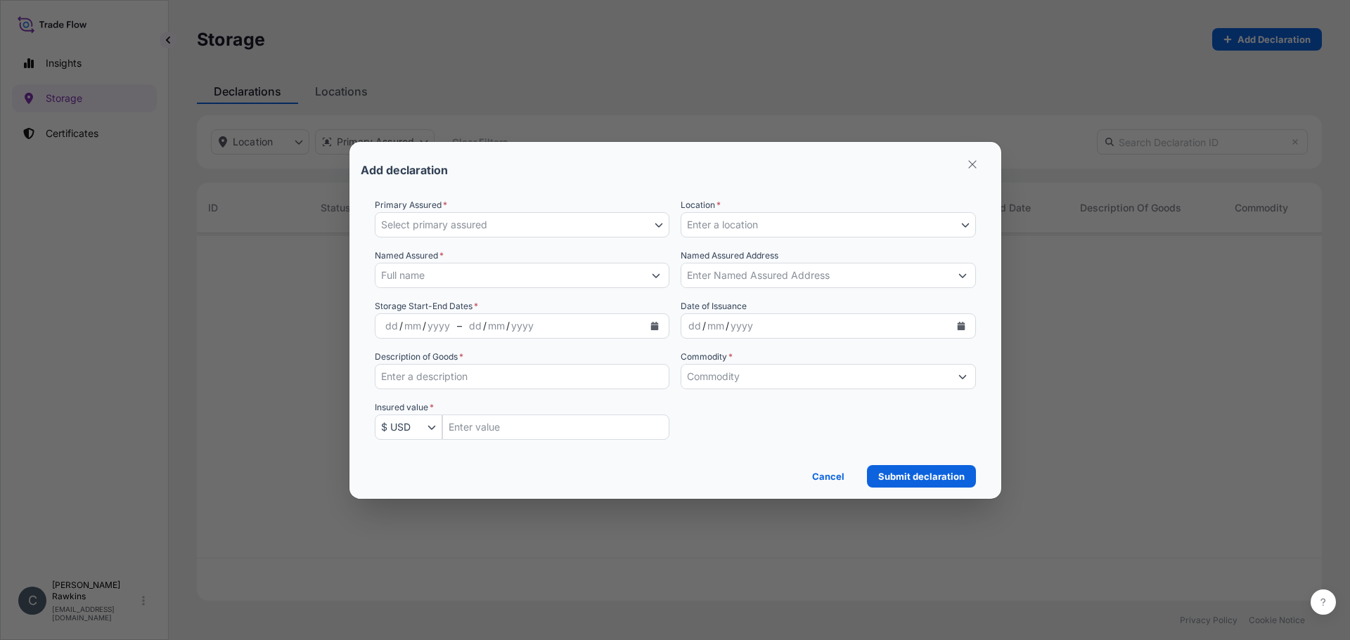
click at [660, 227] on icon "button" at bounding box center [658, 225] width 8 height 8
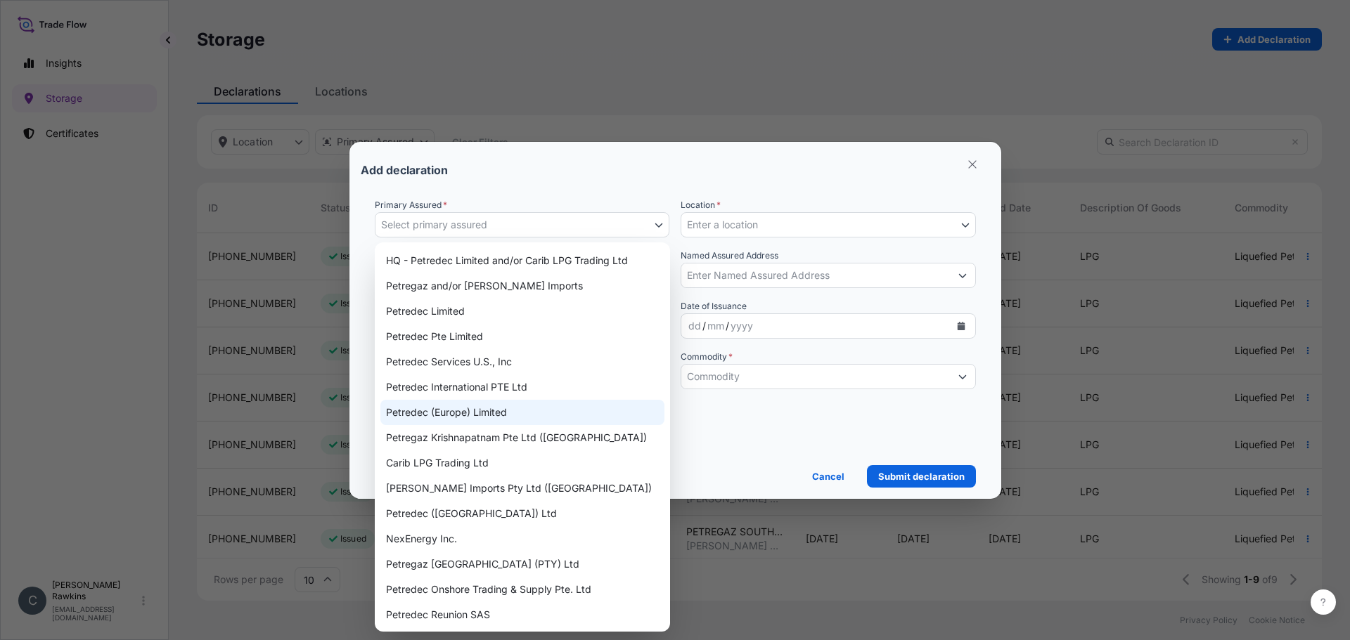
scroll to position [1, 0]
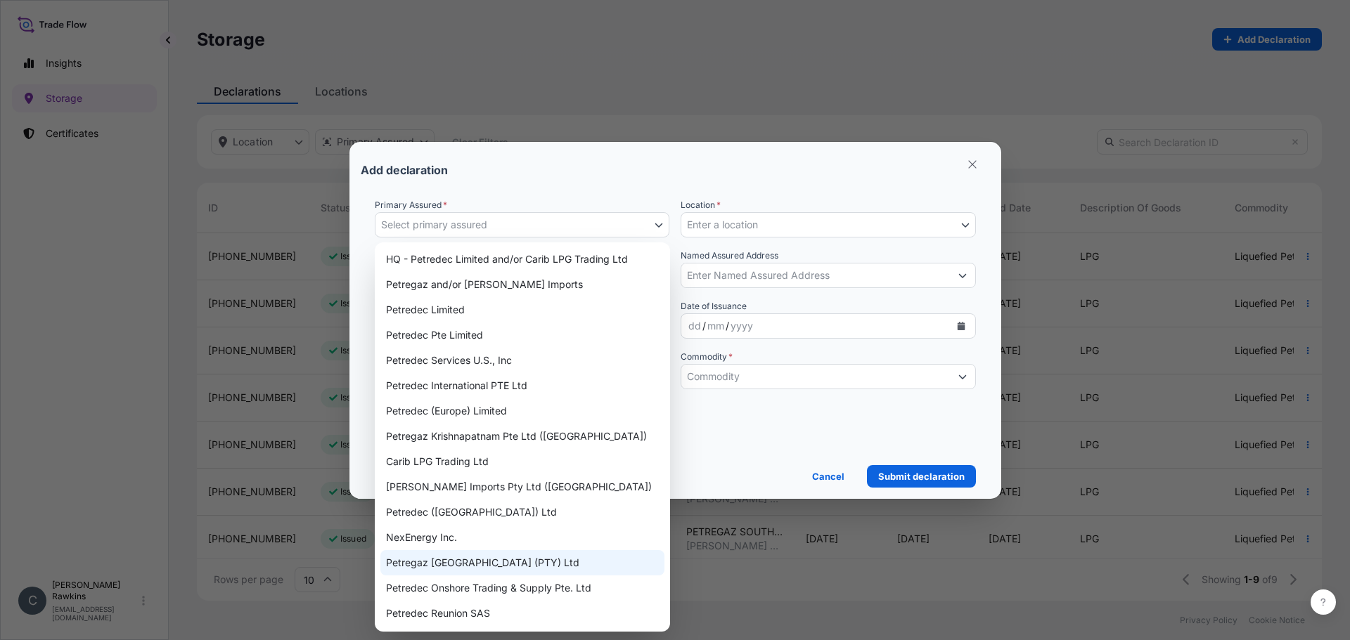
click at [476, 482] on div "Petregaz South Africa (PTY) Ltd" at bounding box center [522, 562] width 284 height 25
select select "31833"
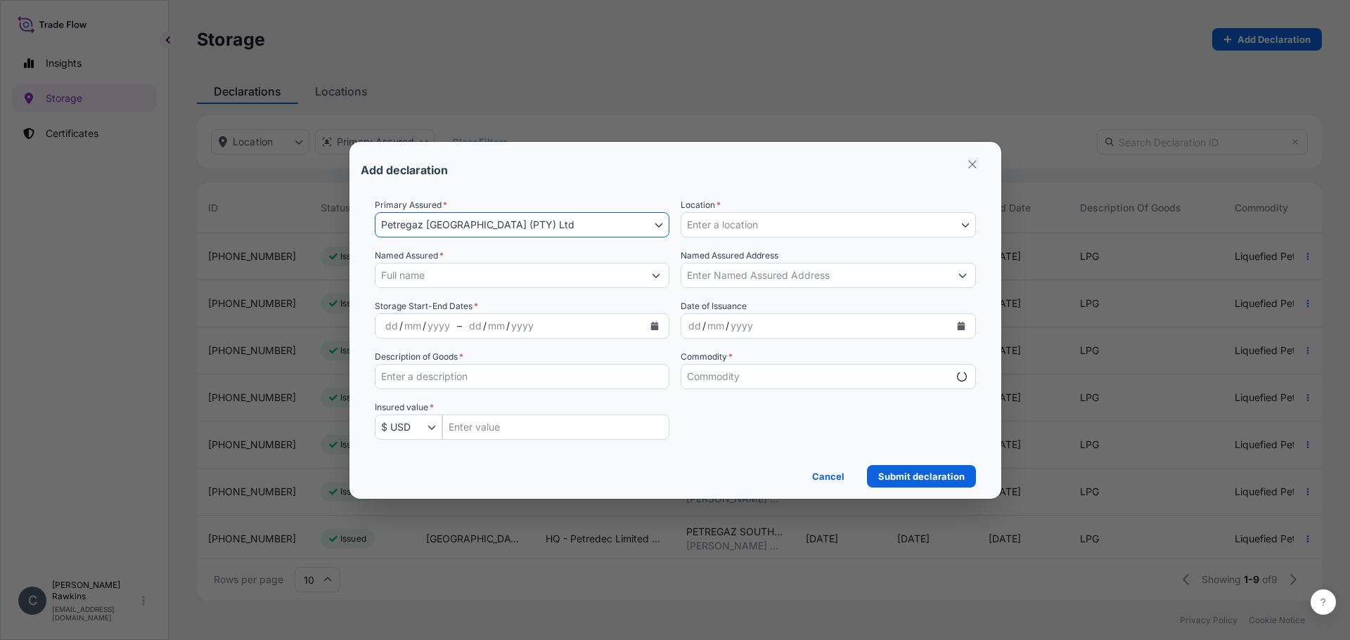
select select "mt"
click at [731, 224] on span "Enter a location" at bounding box center [722, 225] width 71 height 14
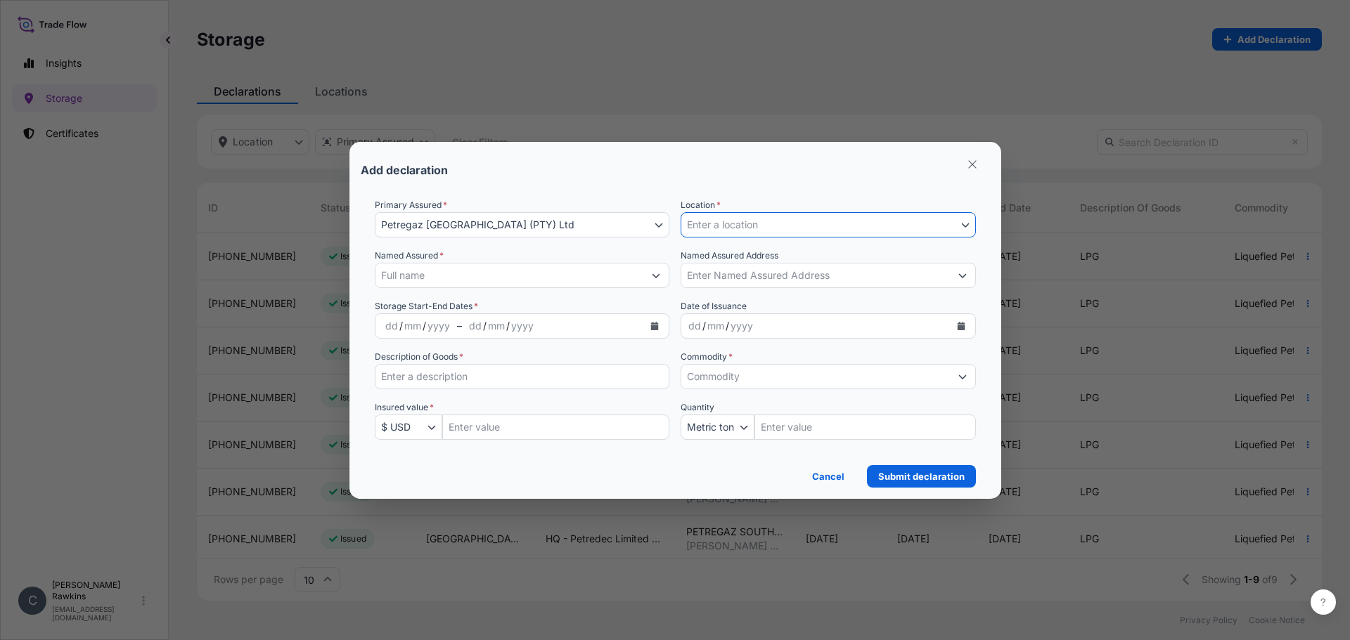
click at [731, 224] on span "Enter a location" at bounding box center [722, 225] width 71 height 14
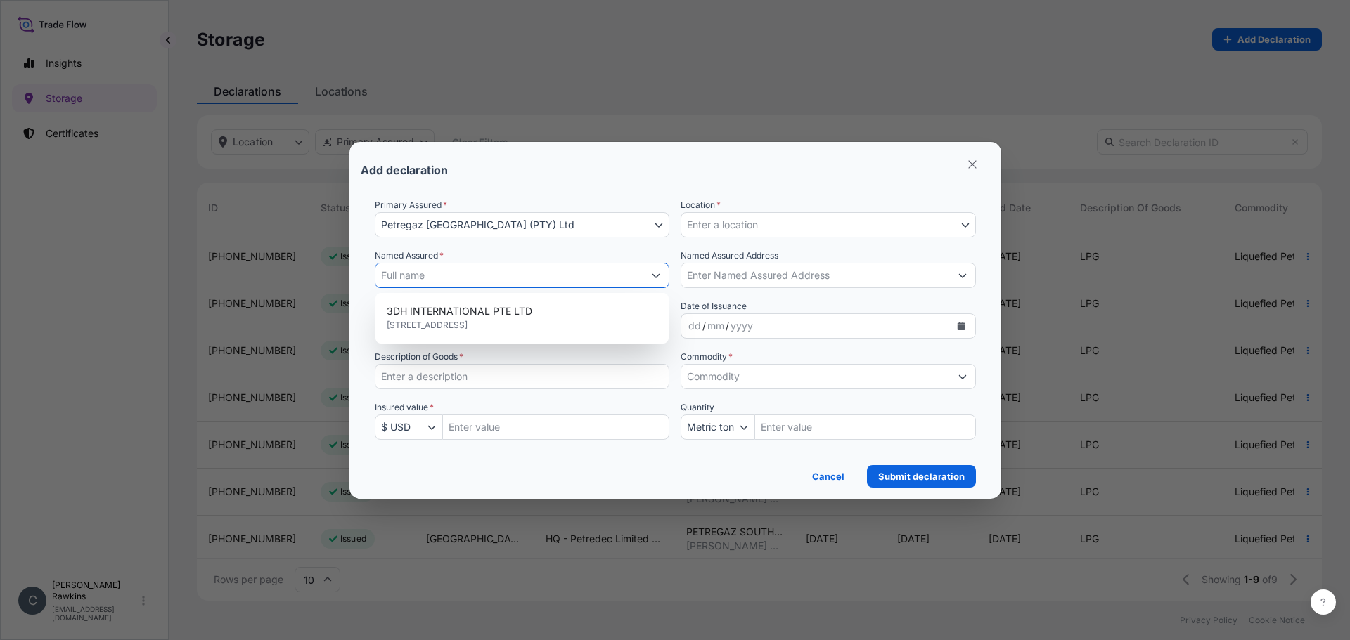
click at [570, 271] on input "Named Assured *" at bounding box center [509, 275] width 269 height 25
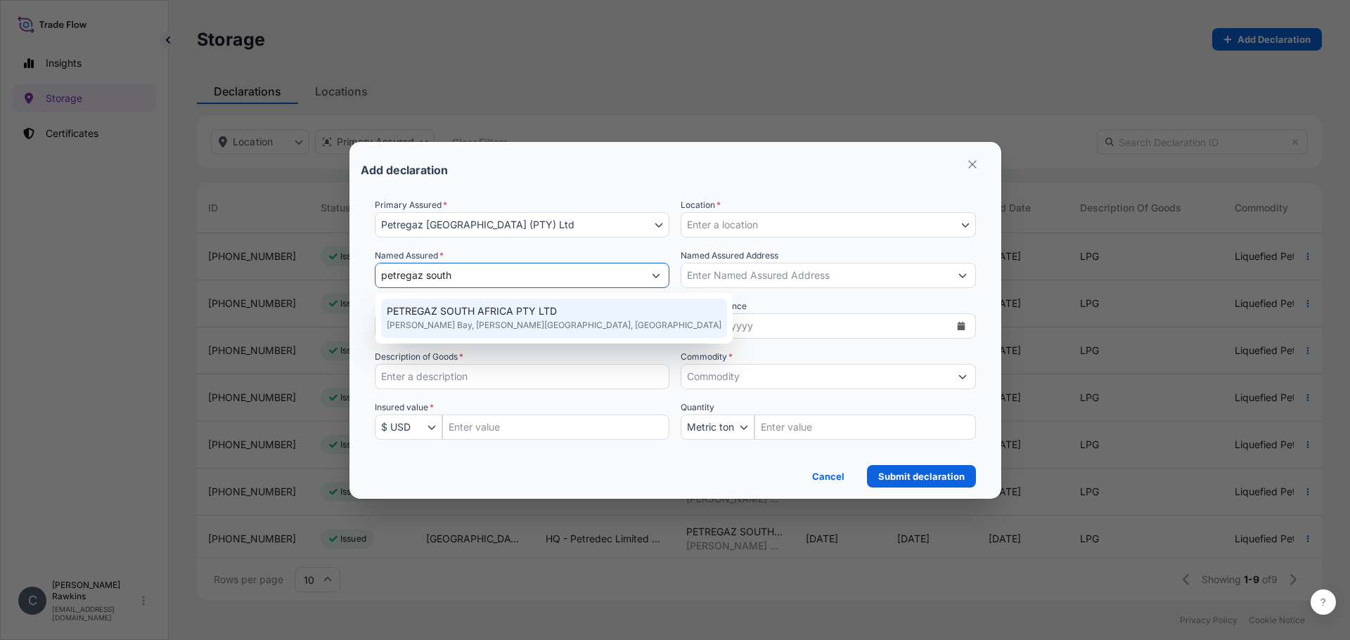
click at [526, 306] on span "PETREGAZ SOUTH AFRICA PTY LTD" at bounding box center [472, 311] width 170 height 14
type input "PETREGAZ SOUTH AFRICA PTY LTD"
type input "Richards Bay, South Africa"
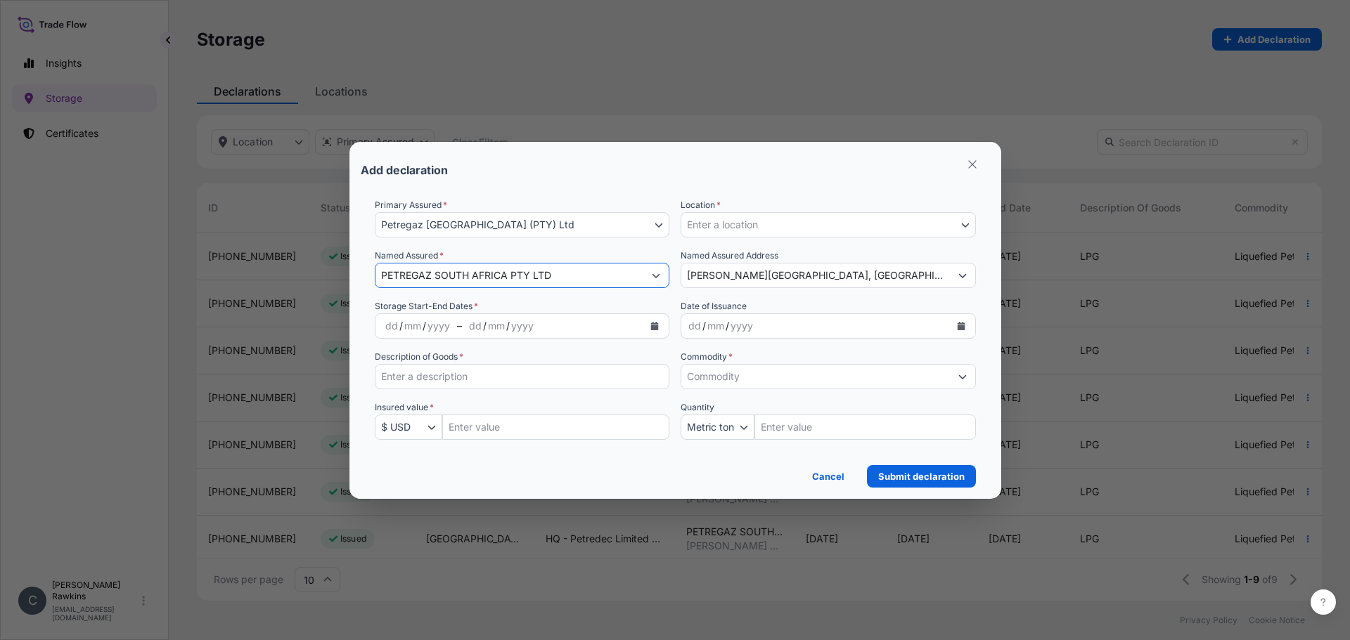
type input "PETREGAZ SOUTH AFRICA PTY LTD"
click at [746, 225] on span "Enter a location" at bounding box center [722, 225] width 71 height 14
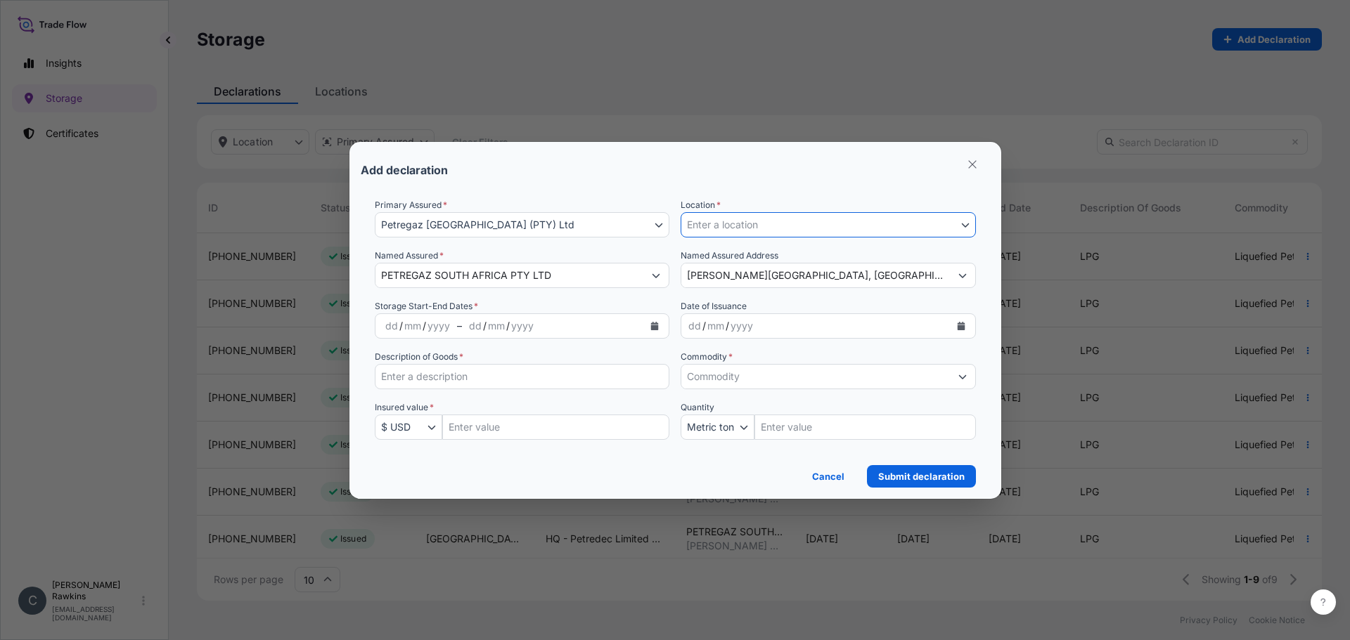
click at [746, 225] on span "Enter a location" at bounding box center [722, 225] width 71 height 14
click at [709, 231] on span "Enter a location" at bounding box center [722, 225] width 71 height 14
click at [967, 231] on button "Enter a location" at bounding box center [827, 224] width 295 height 25
click at [963, 222] on icon "Select Location" at bounding box center [965, 225] width 8 height 8
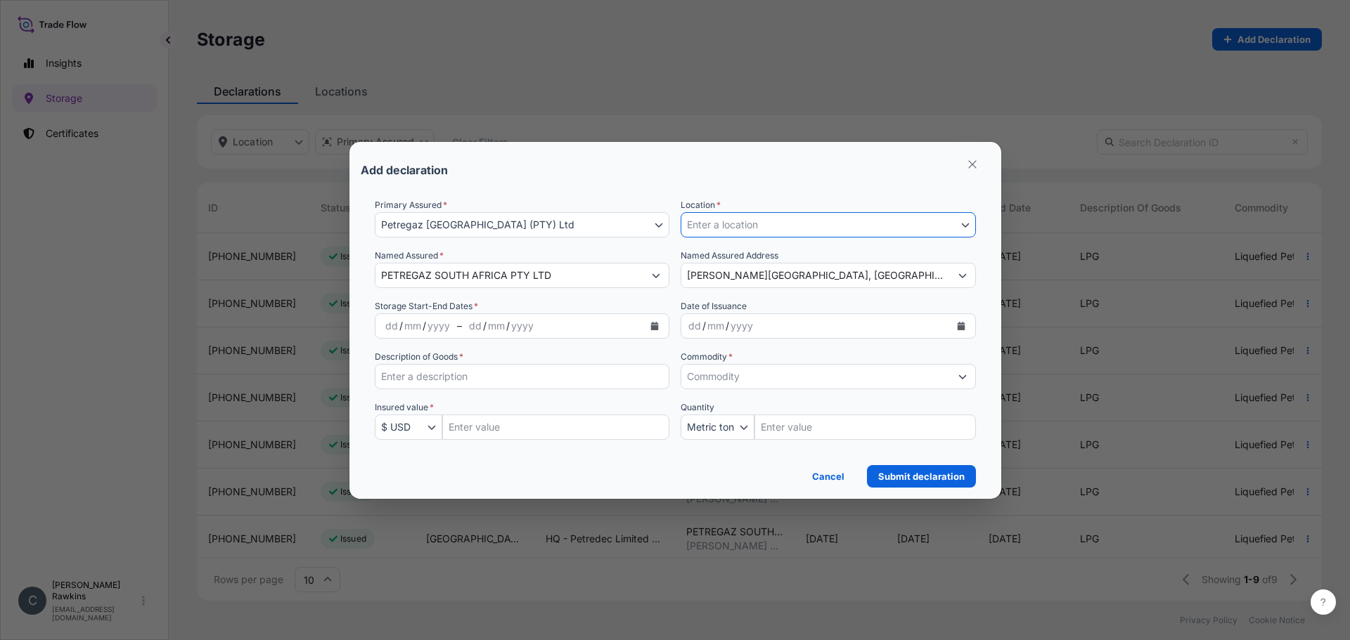
click at [963, 222] on icon "Select Location" at bounding box center [965, 225] width 8 height 8
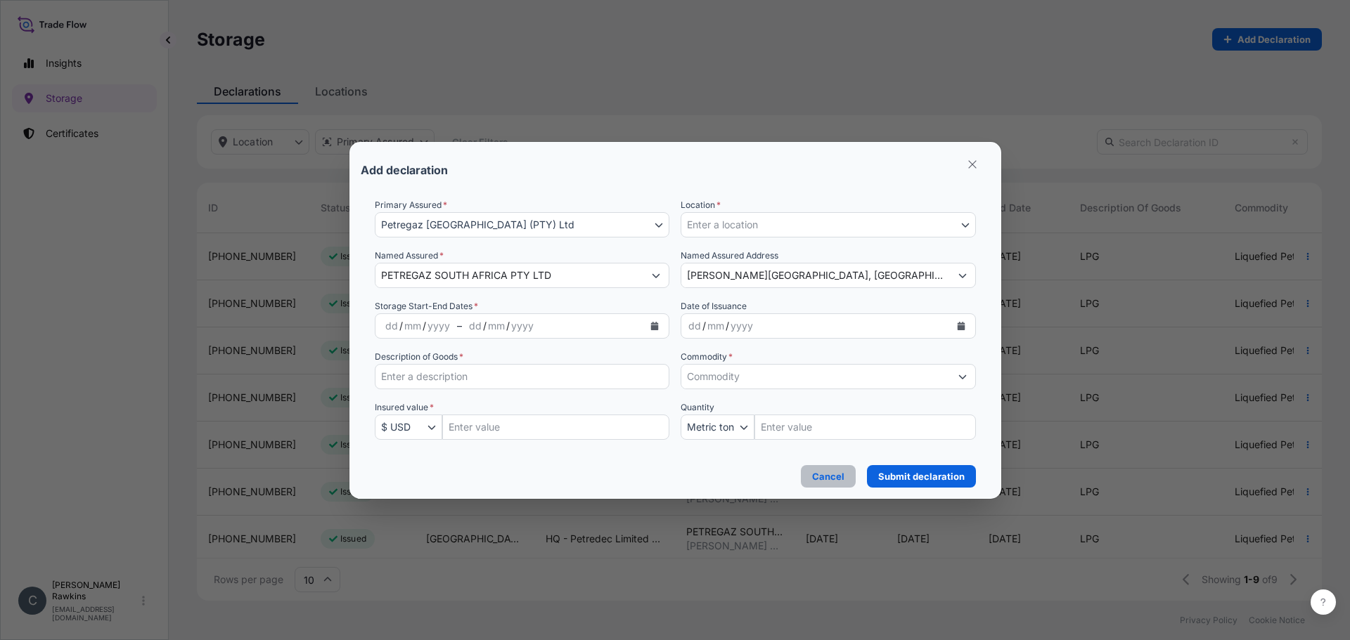
click at [829, 481] on p "Cancel" at bounding box center [828, 477] width 32 height 14
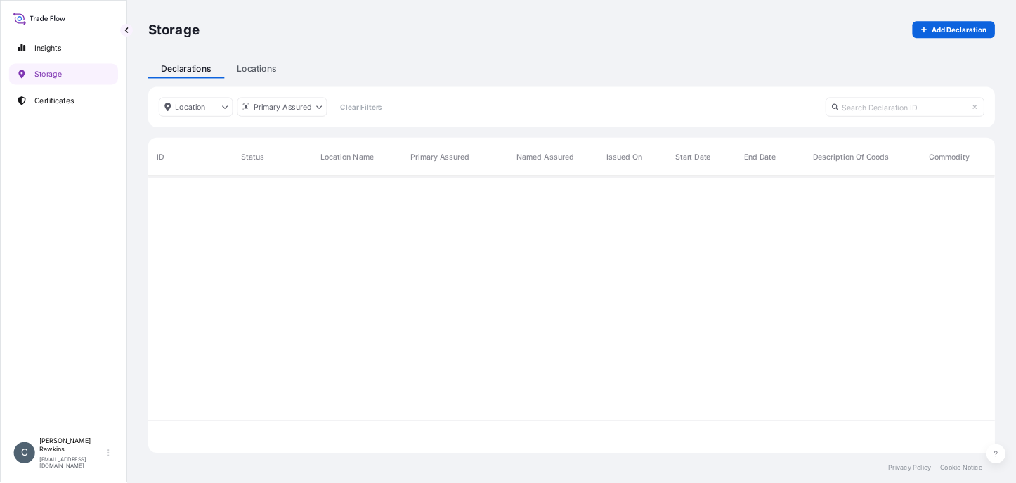
scroll to position [365, 1114]
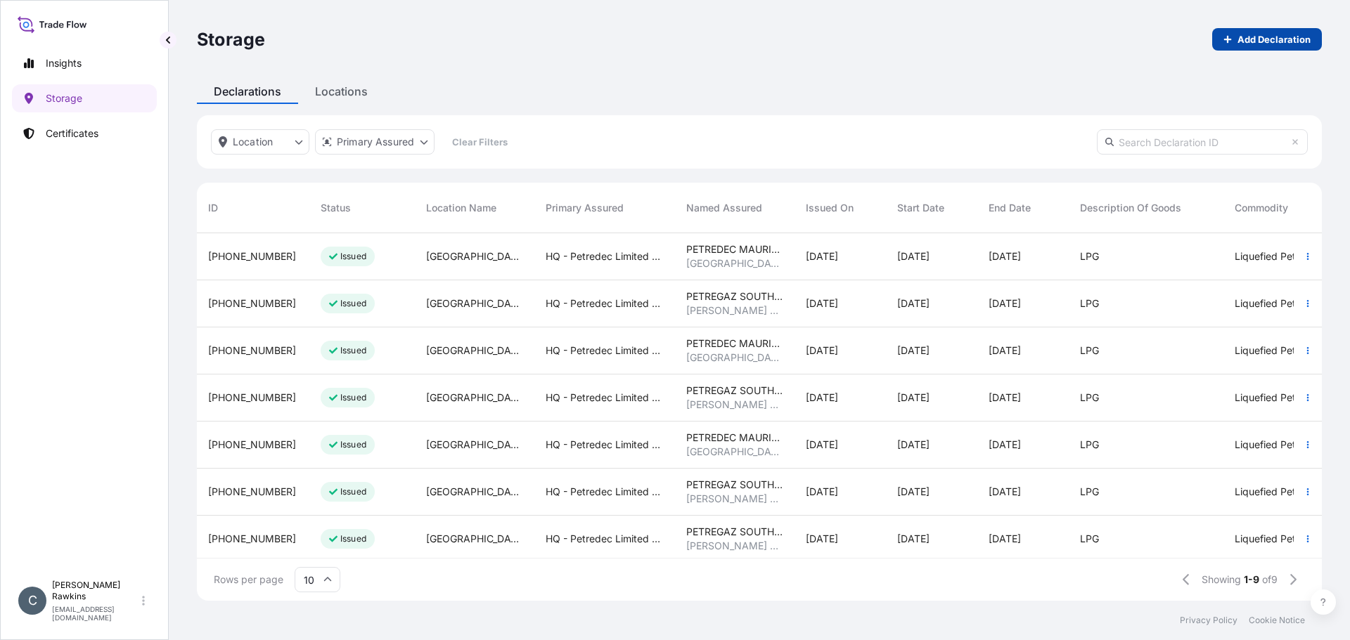
click at [1016, 41] on p "Add Declaration" at bounding box center [1273, 39] width 73 height 14
select select "USD"
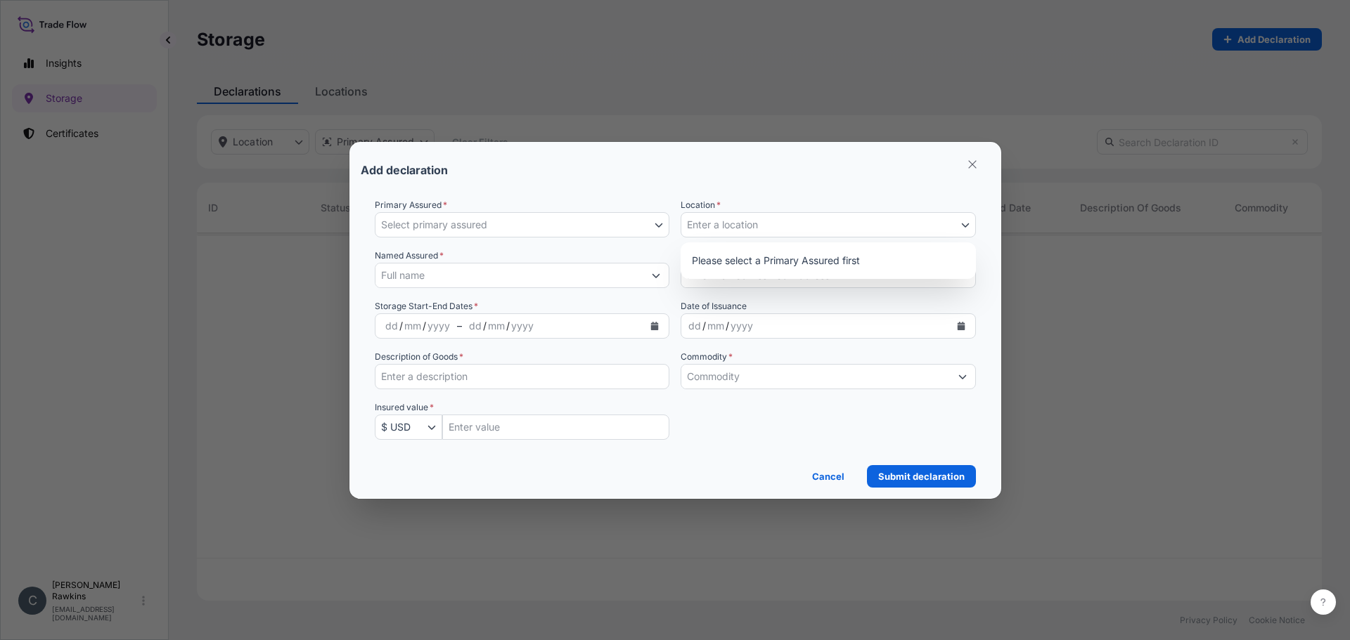
click at [968, 221] on icon "Select Location" at bounding box center [965, 225] width 8 height 8
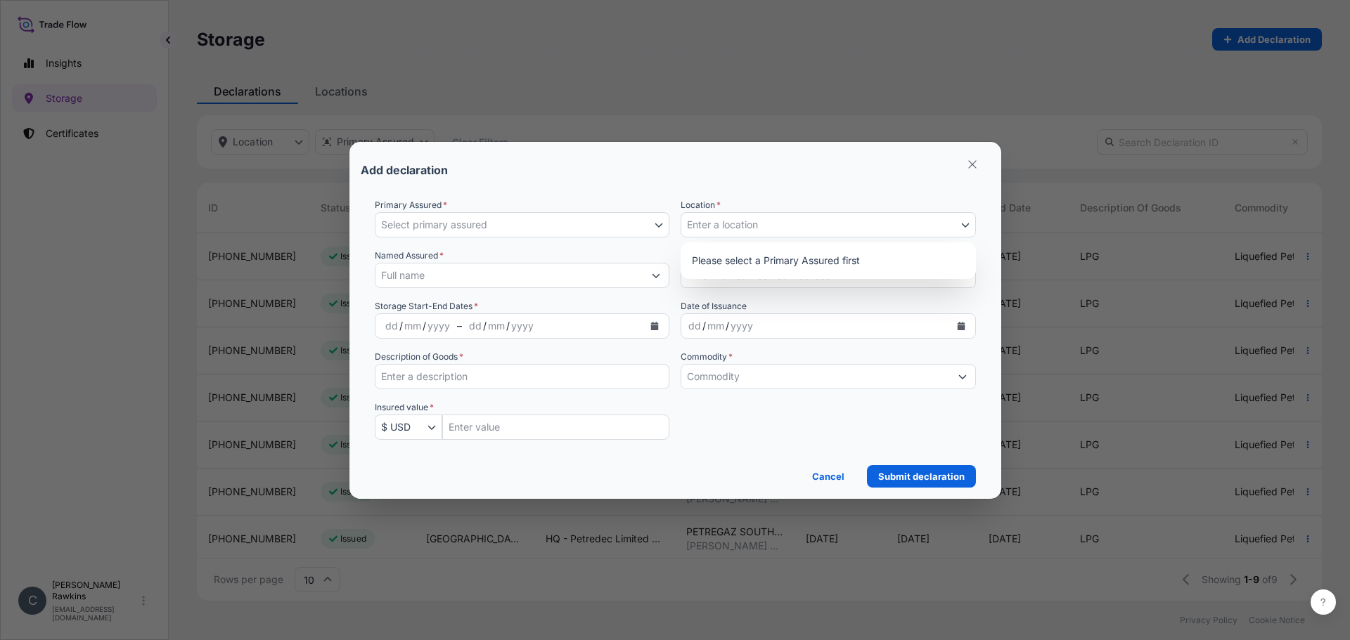
click at [659, 226] on icon "button" at bounding box center [658, 225] width 8 height 8
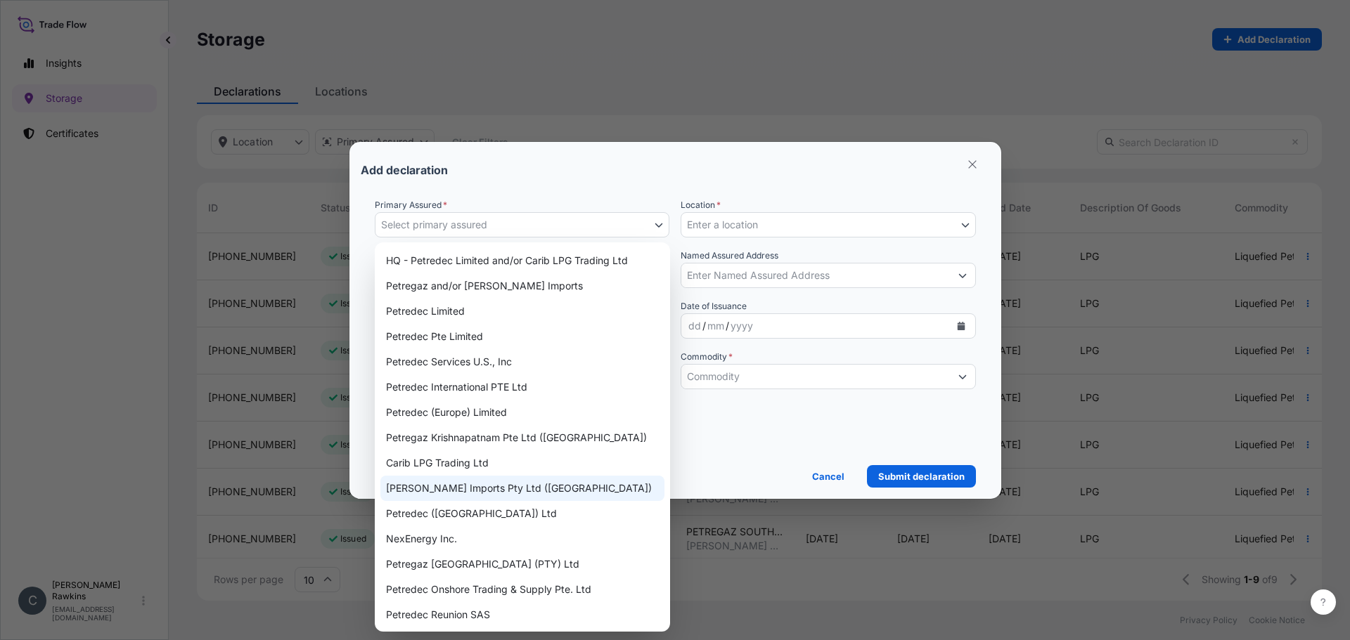
click at [441, 482] on div "Petre Imports Pty Ltd (South Africa)" at bounding box center [522, 488] width 284 height 25
select select "31834"
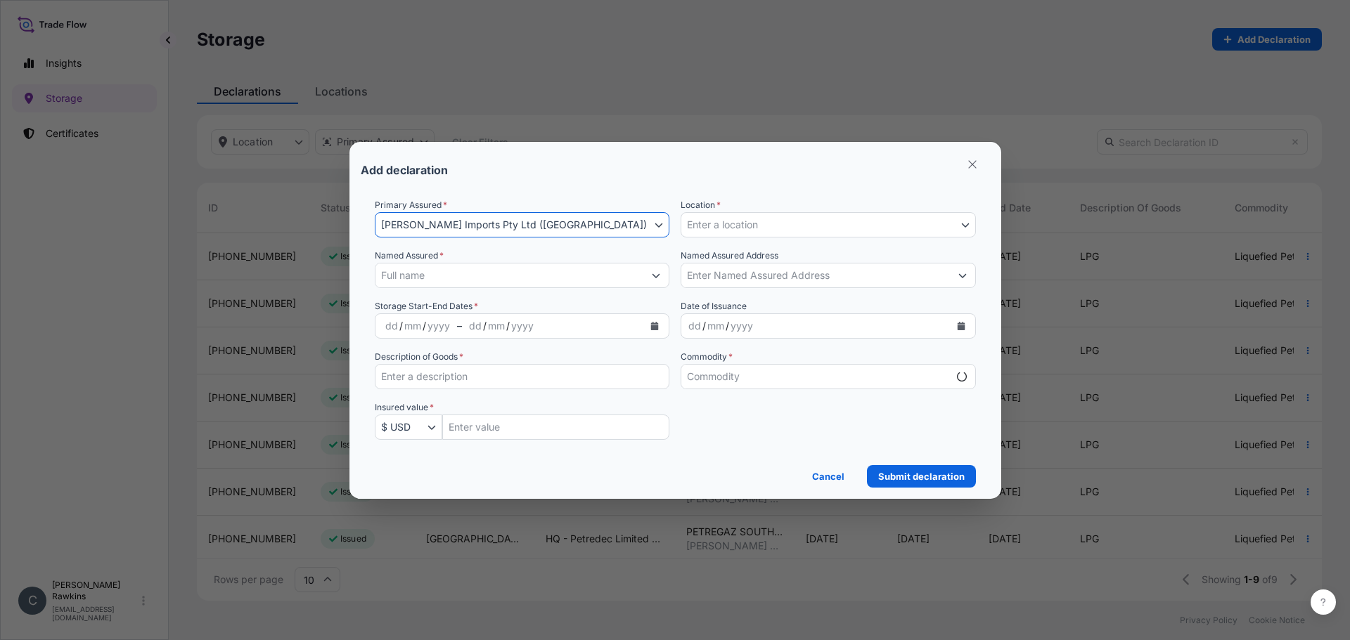
click at [846, 232] on button "Enter a location" at bounding box center [827, 224] width 295 height 25
click at [851, 224] on button "Enter a location" at bounding box center [827, 224] width 295 height 25
select select "mt"
click at [505, 219] on span "Petre Imports Pty Ltd (South Africa)" at bounding box center [514, 225] width 266 height 14
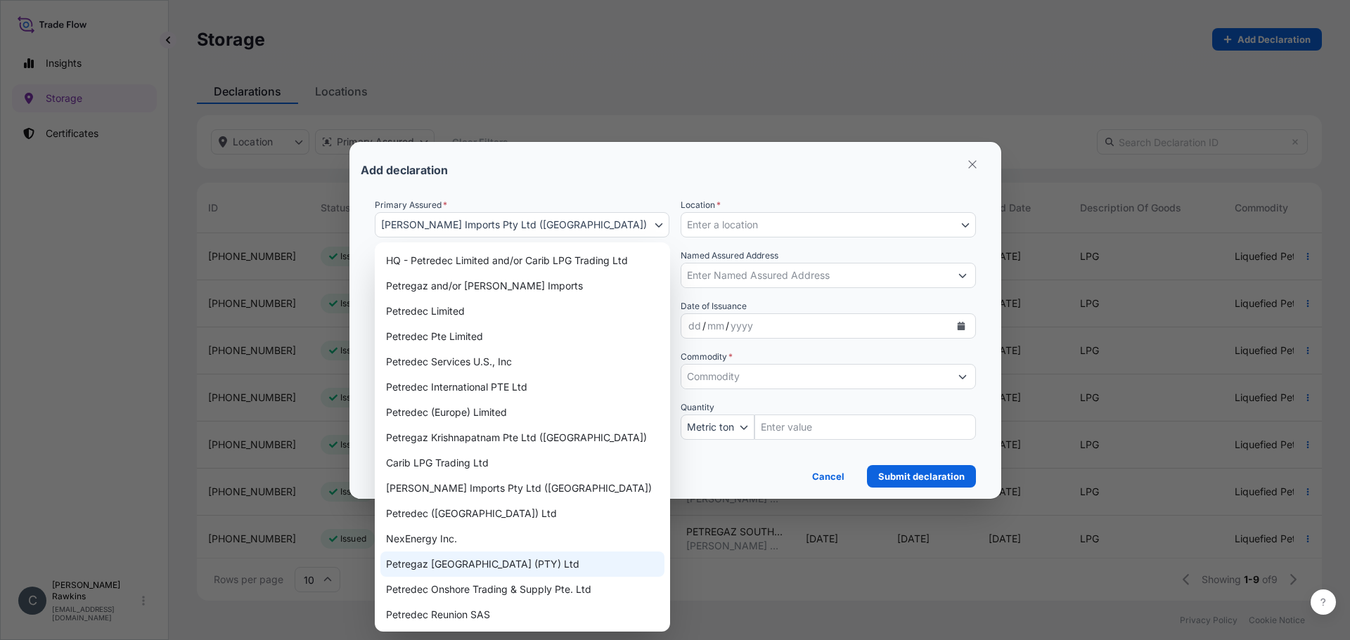
click at [445, 482] on div "Petregaz South Africa (PTY) Ltd" at bounding box center [522, 564] width 284 height 25
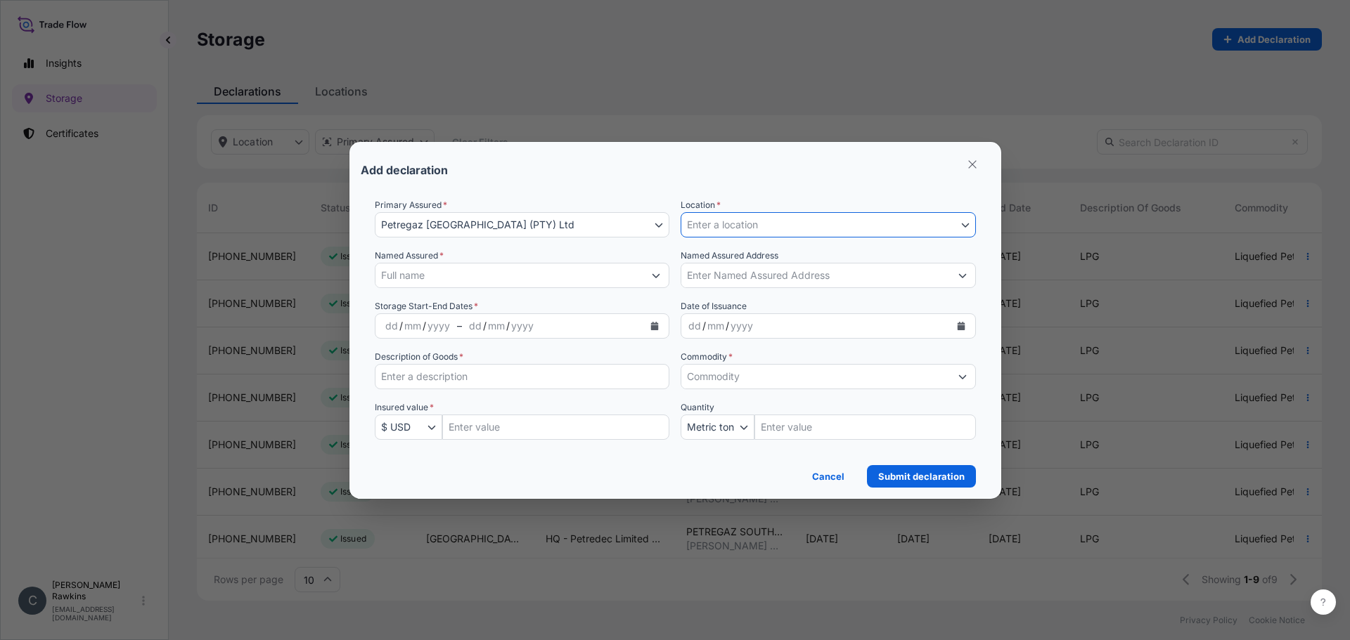
click at [737, 222] on span "Enter a location" at bounding box center [722, 225] width 71 height 14
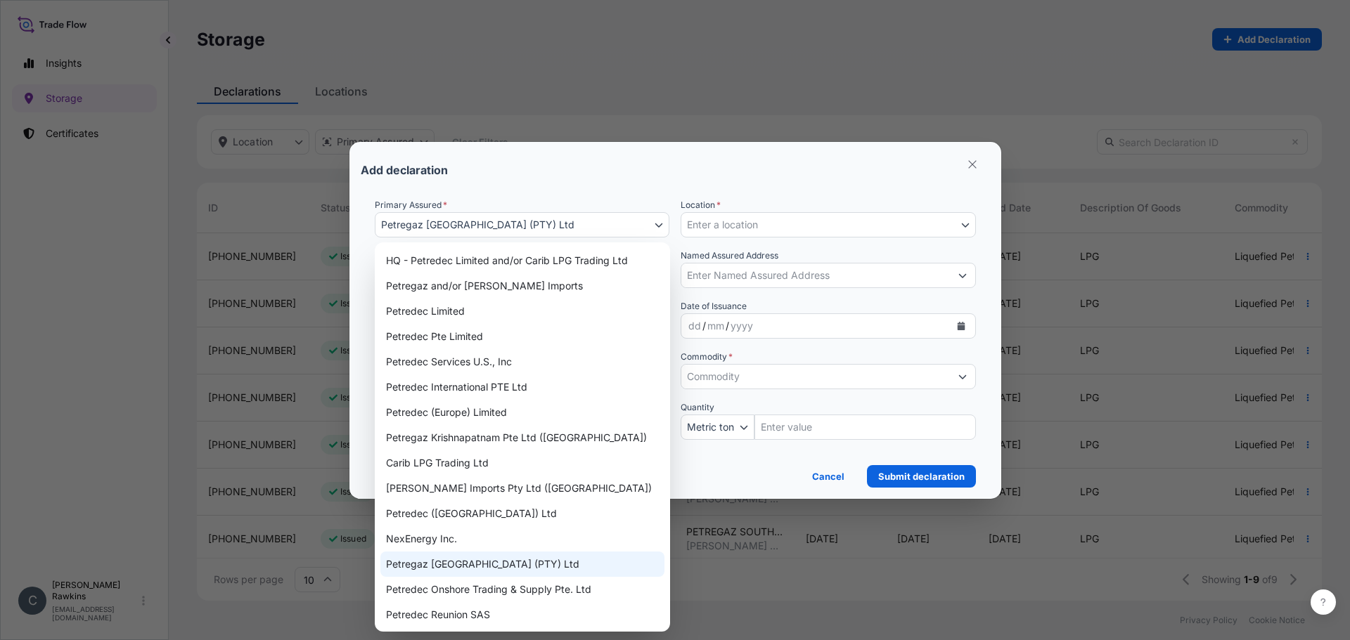
click at [618, 232] on button "Petregaz South Africa (PTY) Ltd" at bounding box center [522, 224] width 295 height 25
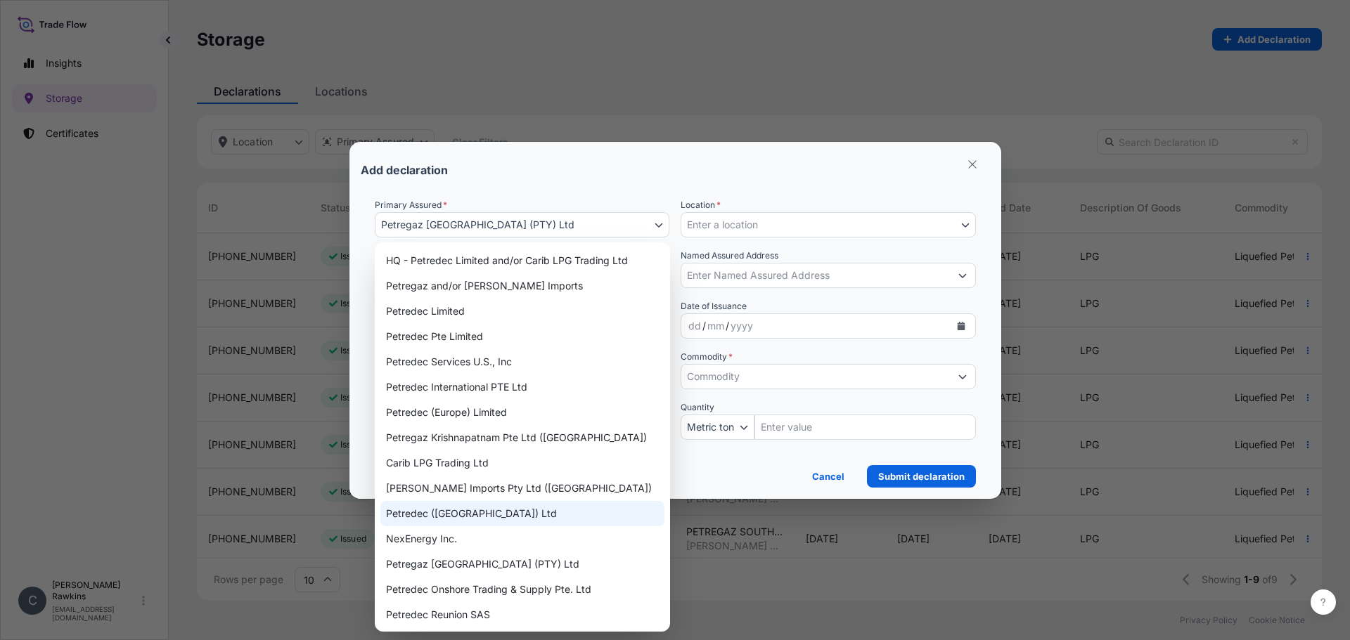
click at [491, 482] on div "Petredec (Mauritius) Ltd" at bounding box center [522, 513] width 284 height 25
select select "31843"
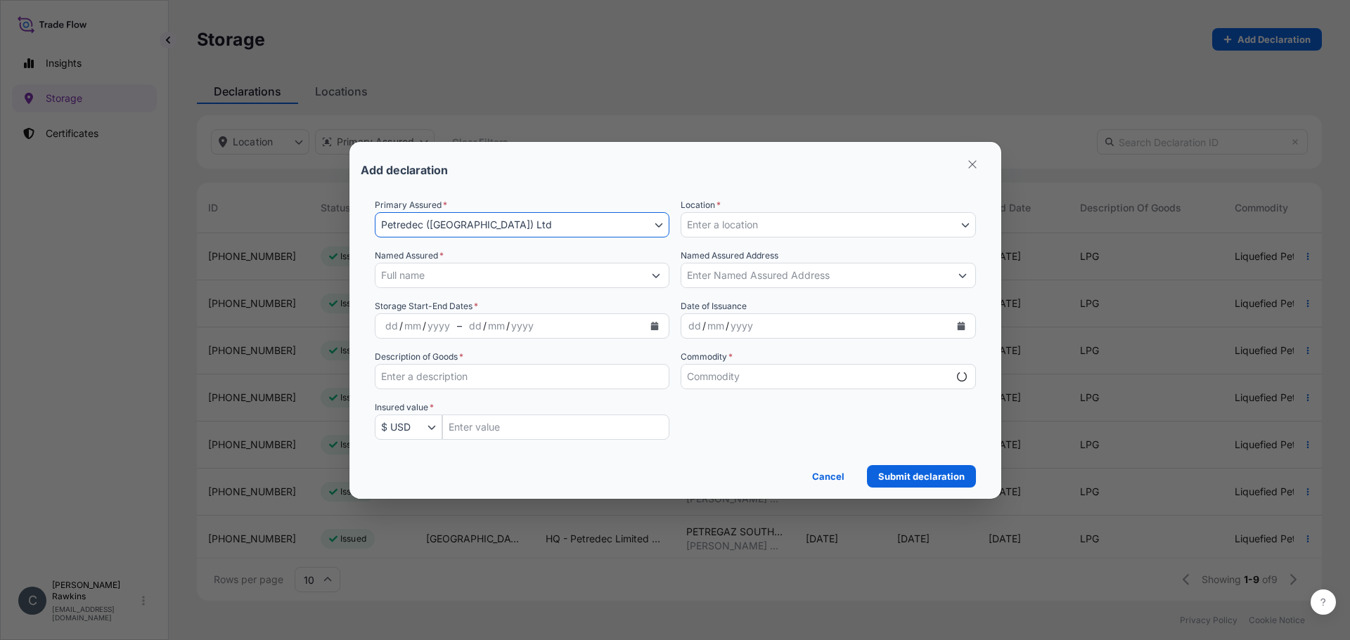
select select "mt"
click at [966, 225] on icon "Select Location" at bounding box center [965, 225] width 8 height 4
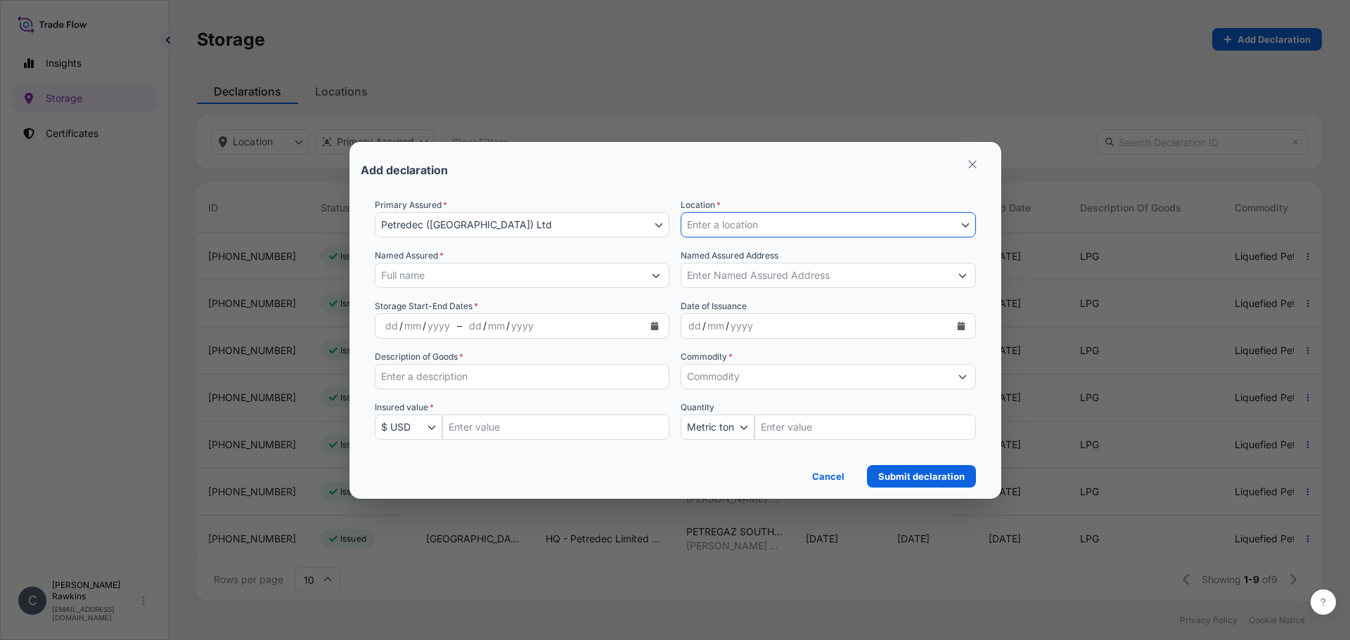
click at [966, 225] on icon "Select Location" at bounding box center [965, 225] width 8 height 4
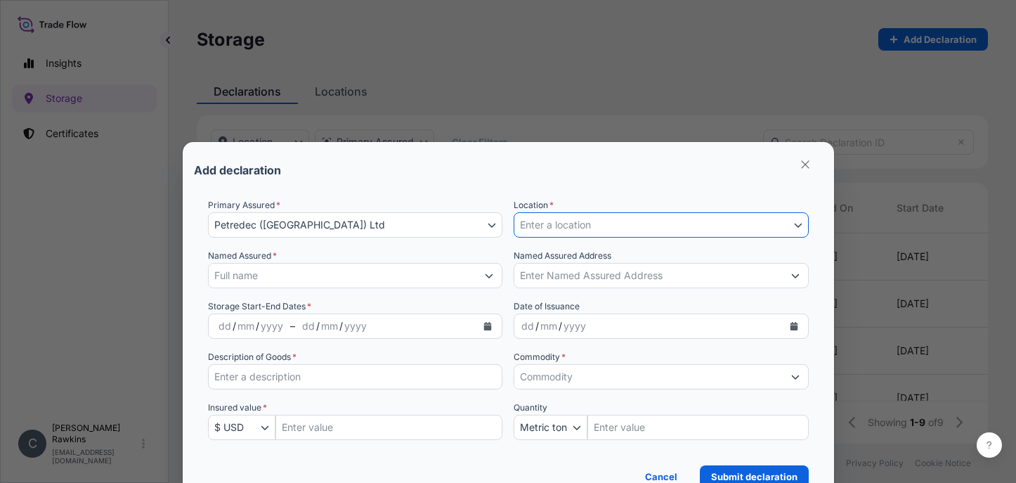
scroll to position [207, 781]
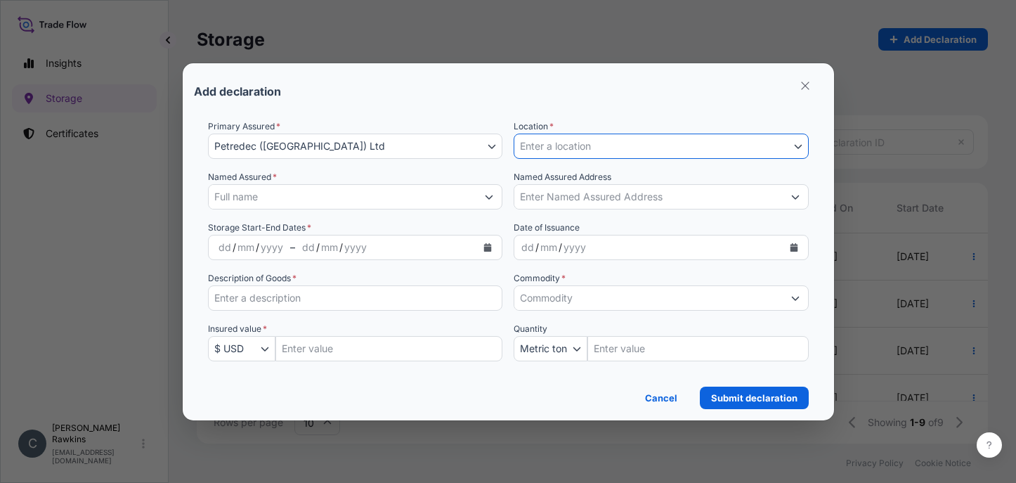
click at [586, 150] on span "Enter a location" at bounding box center [555, 146] width 71 height 14
click at [762, 180] on div "Named Assured Address" at bounding box center [661, 189] width 295 height 39
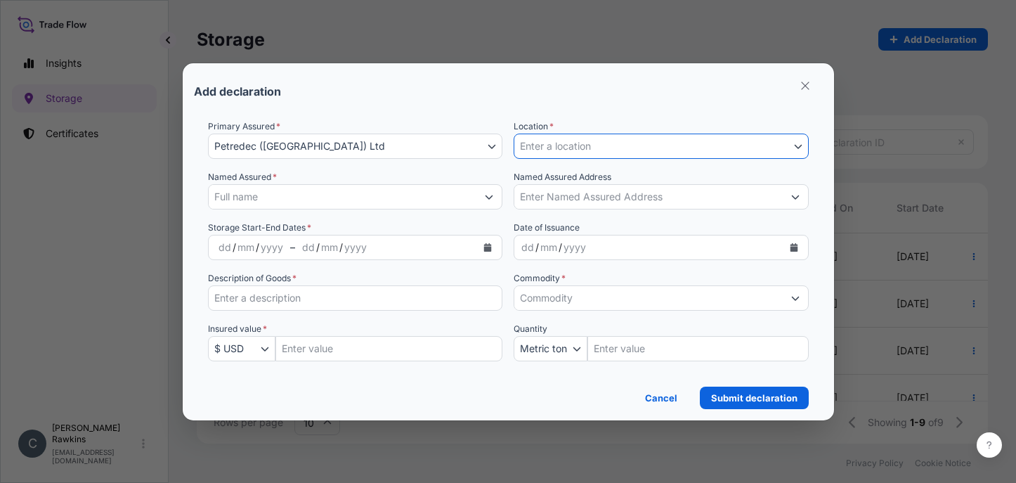
click at [773, 157] on button "Enter a location" at bounding box center [661, 146] width 295 height 25
click at [789, 151] on button "Enter a location" at bounding box center [661, 146] width 295 height 25
click at [792, 151] on button "Enter a location" at bounding box center [661, 146] width 295 height 25
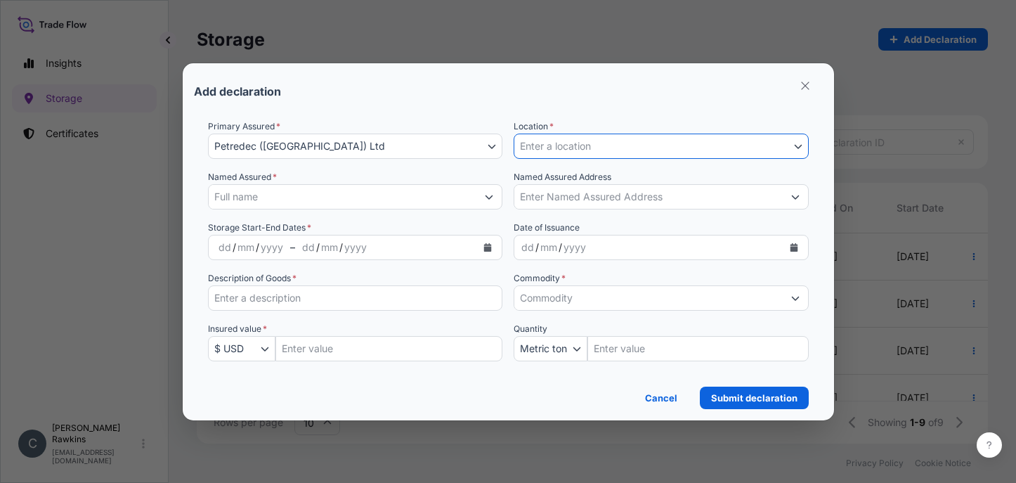
click at [792, 151] on button "Enter a location" at bounding box center [661, 146] width 295 height 25
